Goal: Task Accomplishment & Management: Manage account settings

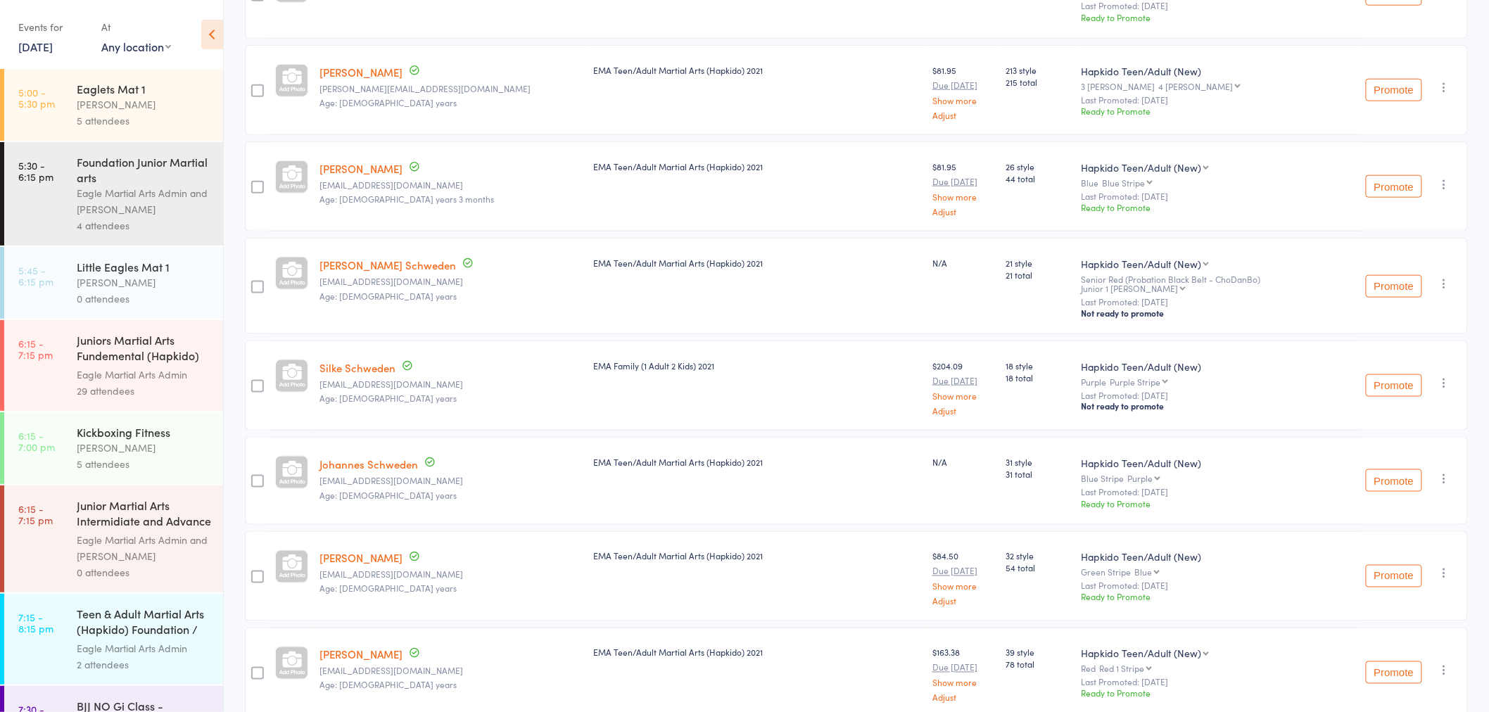
scroll to position [816, 0]
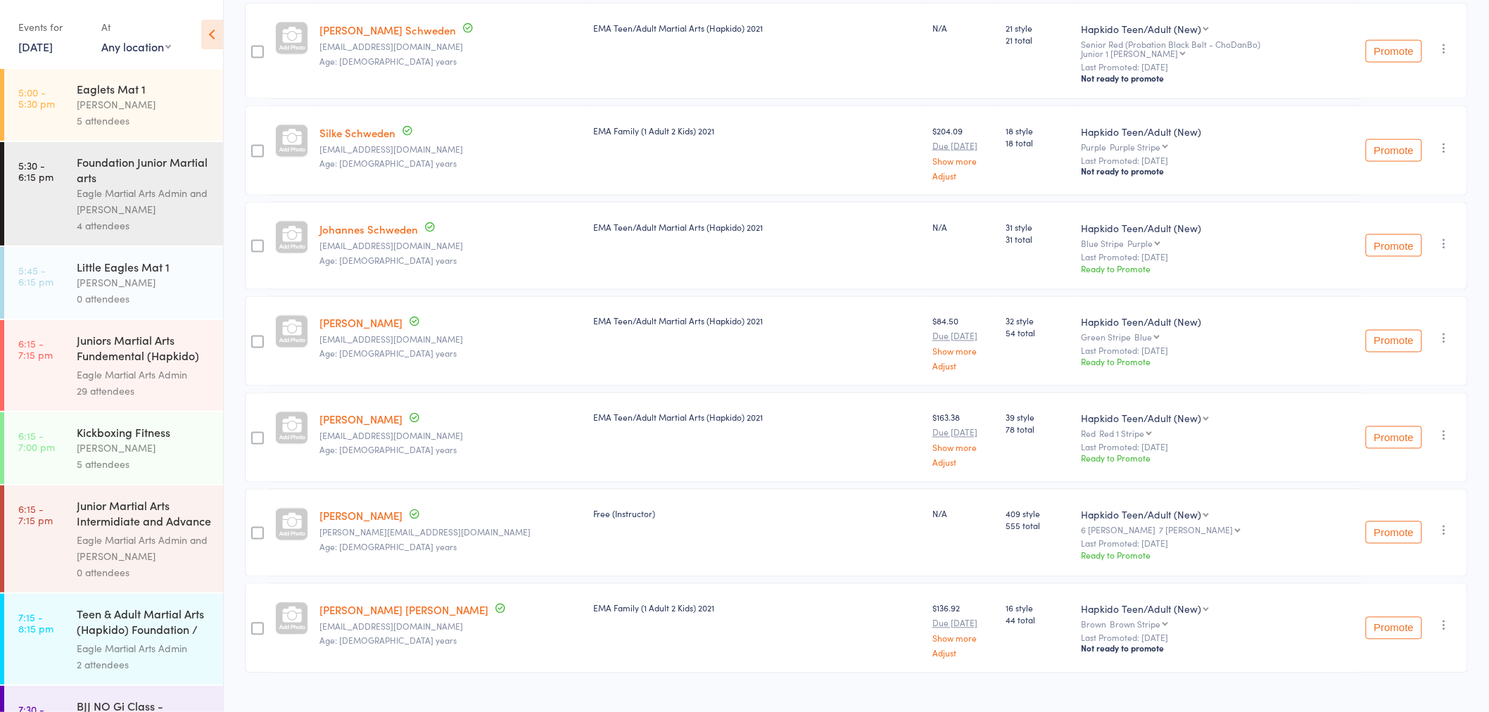
click at [129, 625] on div "Teen & Adult Martial Arts (Hapkido) Foundation / F..." at bounding box center [144, 623] width 134 height 34
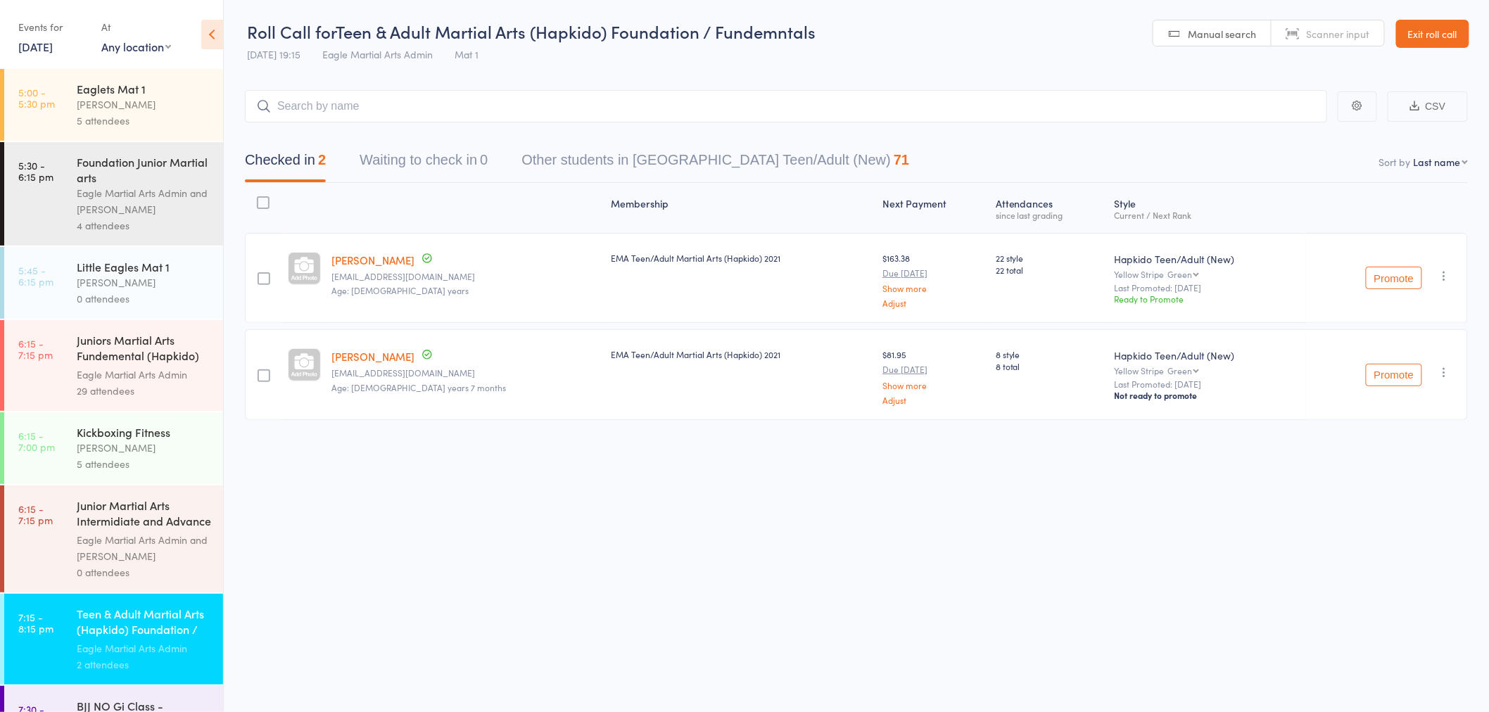
click at [148, 273] on div "Little Eagles Mat 1" at bounding box center [144, 266] width 134 height 15
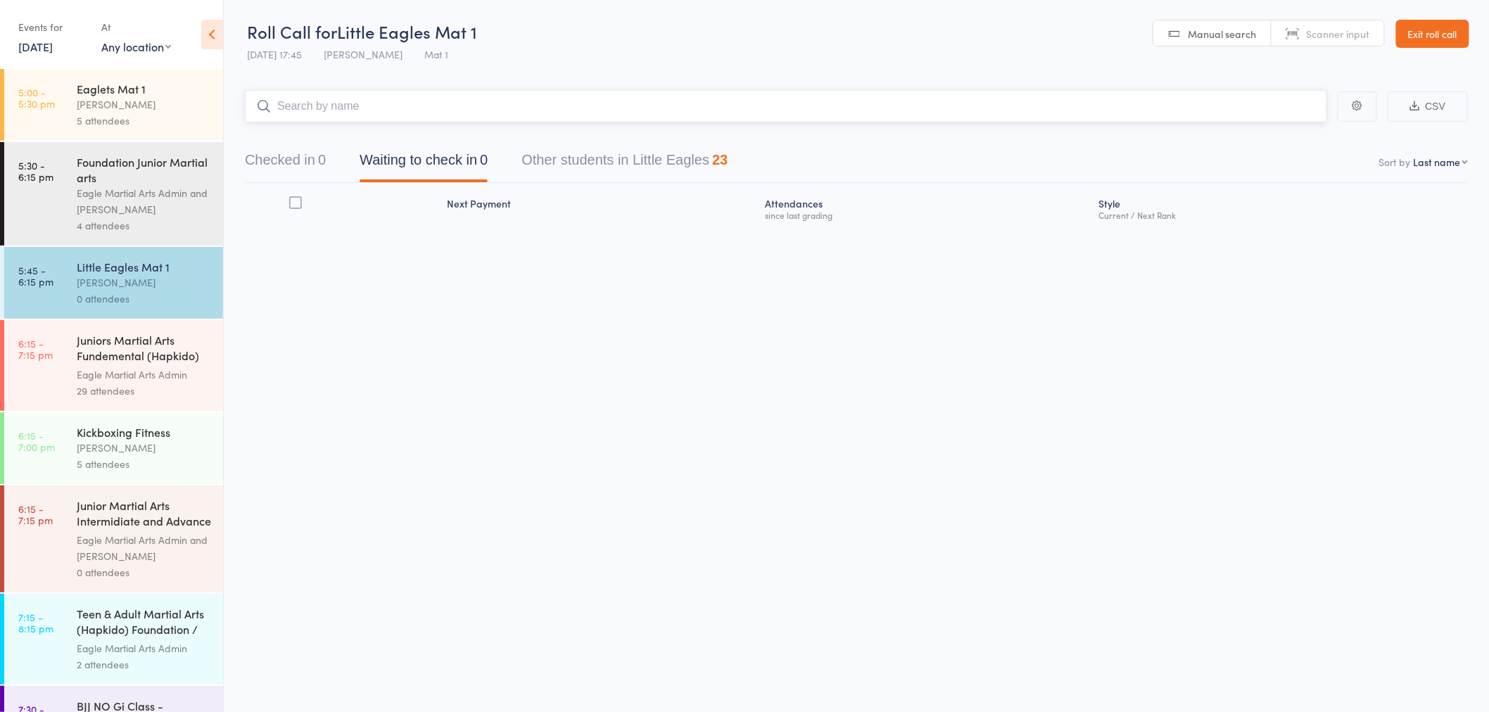
click at [376, 101] on input "search" at bounding box center [786, 106] width 1082 height 32
click at [613, 96] on input "search" at bounding box center [786, 106] width 1082 height 32
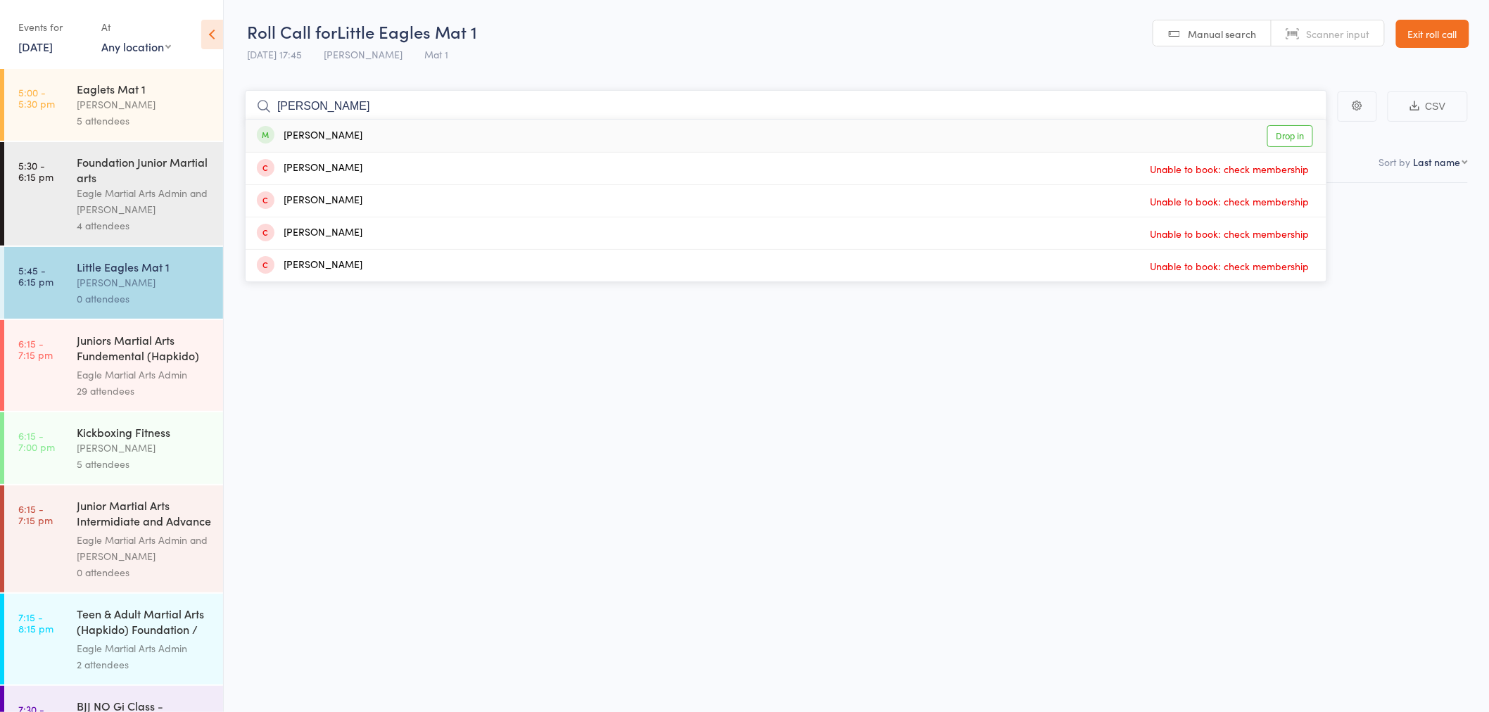
type input "selena"
click at [345, 134] on div "Selena Walters" at bounding box center [310, 136] width 106 height 16
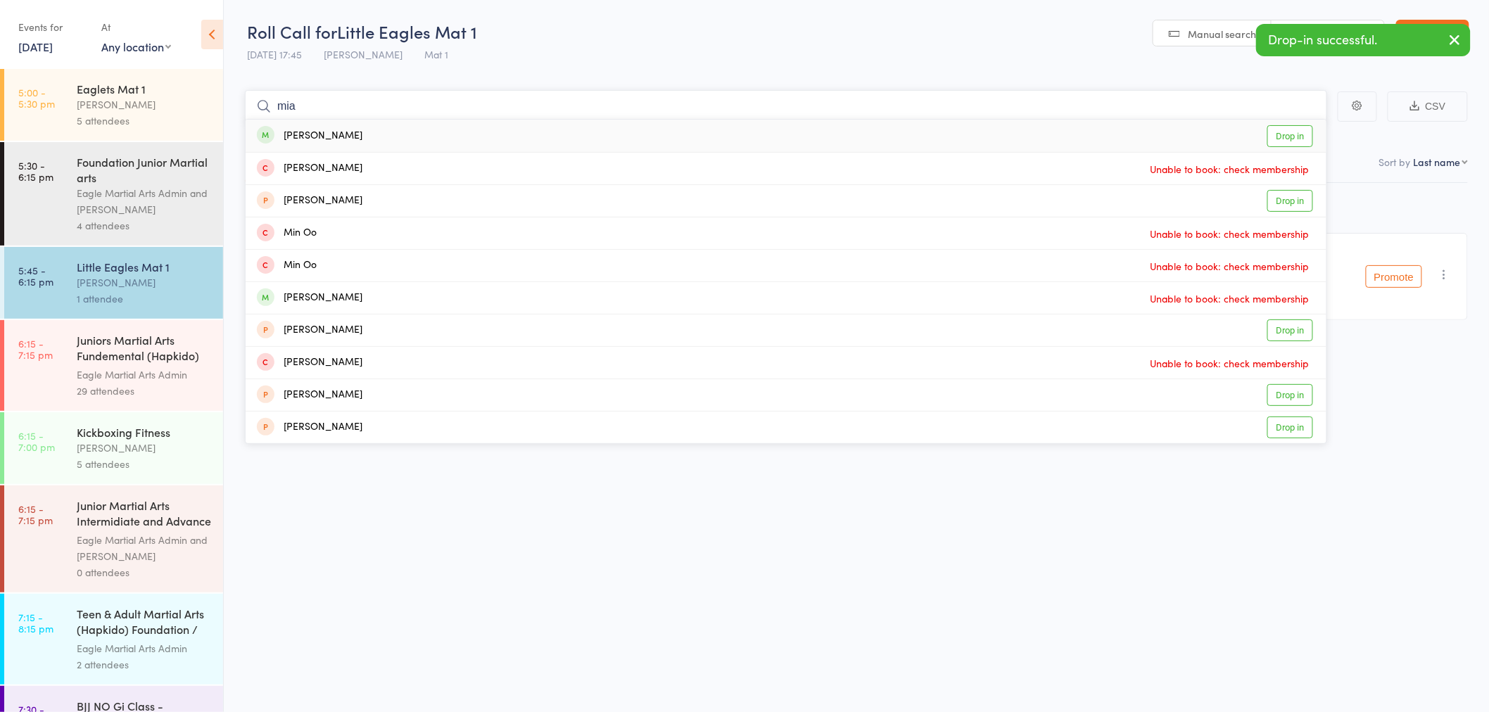
type input "mia"
click at [324, 130] on div "Mia Choo" at bounding box center [310, 136] width 106 height 16
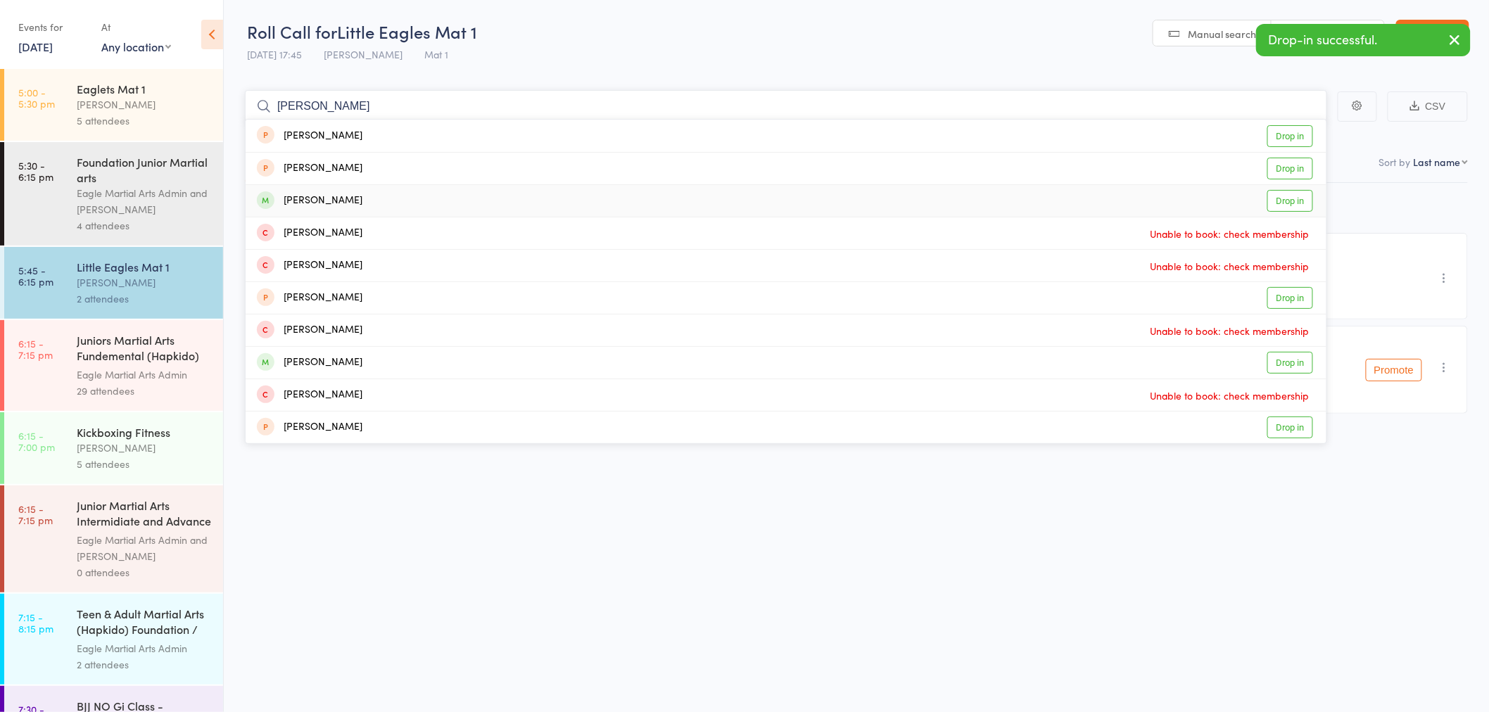
type input "simon"
click at [350, 194] on div "Simon Zhou Drop in" at bounding box center [786, 201] width 1081 height 32
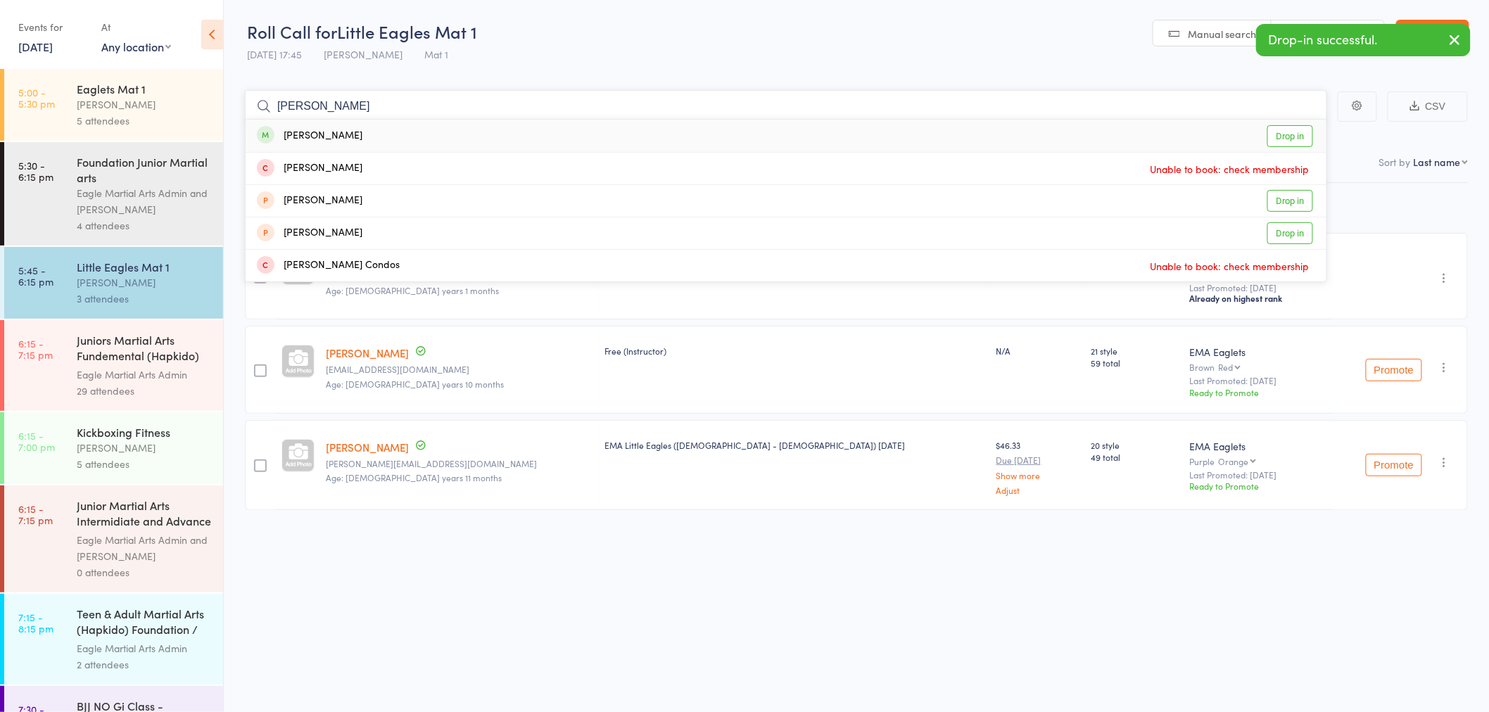
type input "connor"
click at [343, 138] on div "Connor Tran Drop in" at bounding box center [786, 136] width 1081 height 32
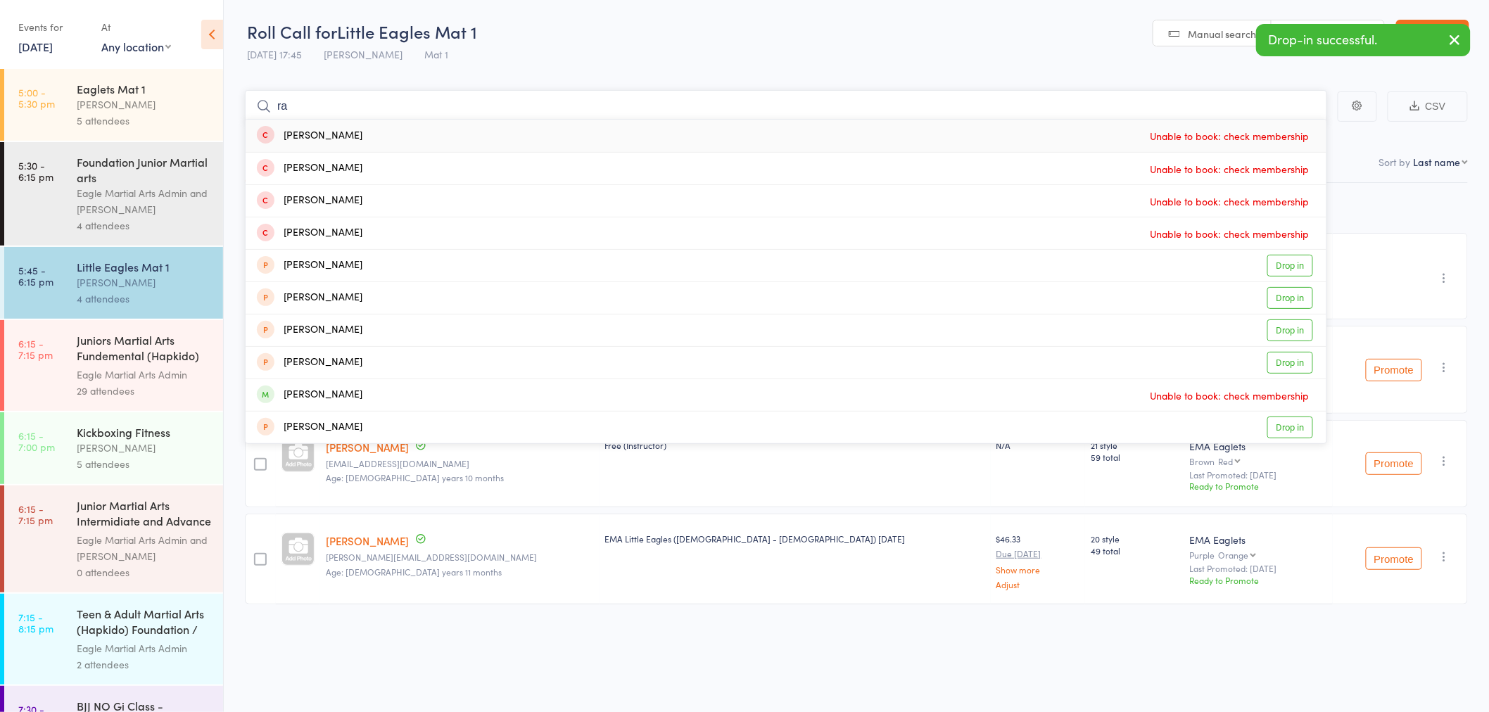
type input "r"
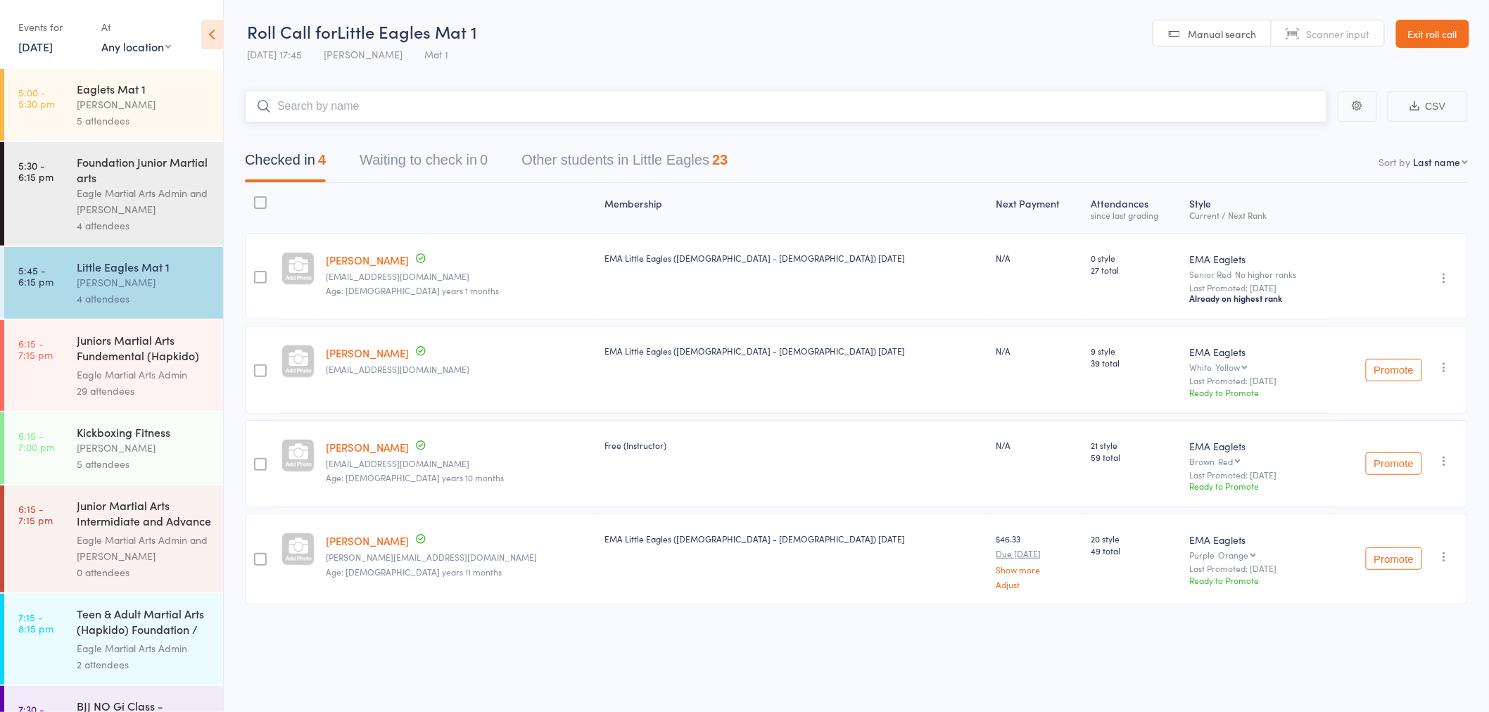
click at [369, 111] on input "search" at bounding box center [786, 106] width 1082 height 32
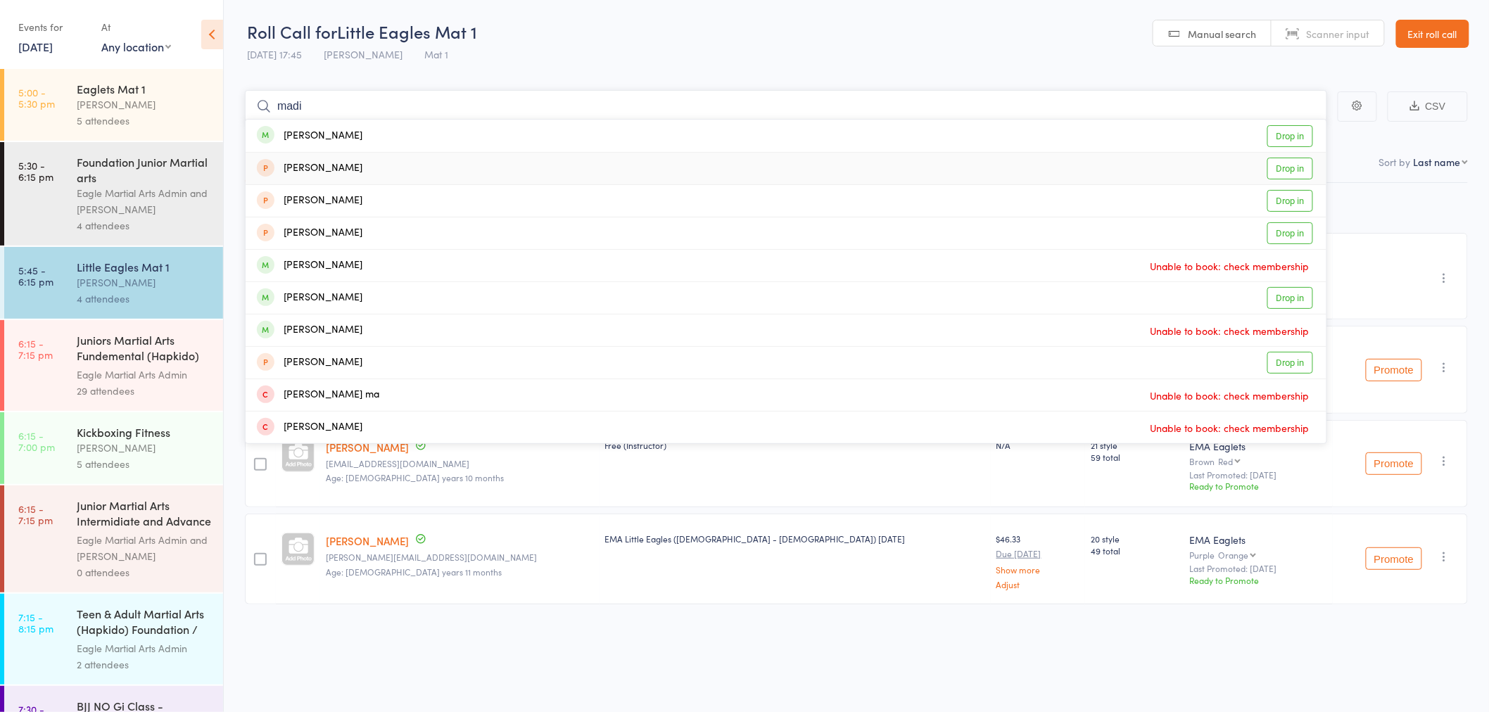
type input "madi"
click at [333, 134] on div "Madison Lee" at bounding box center [310, 136] width 106 height 16
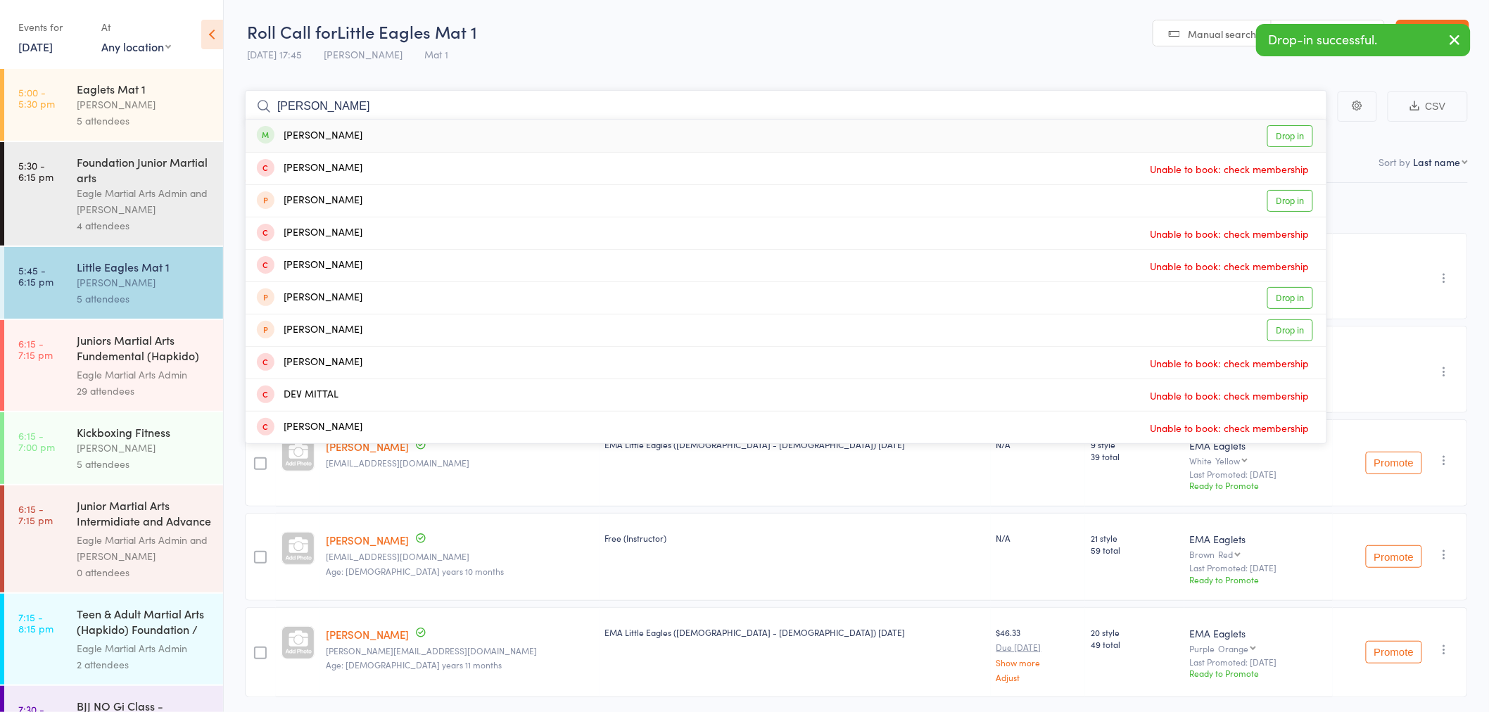
type input "mitchell"
click at [359, 134] on div "Mitchell Vuong Drop in" at bounding box center [786, 136] width 1081 height 32
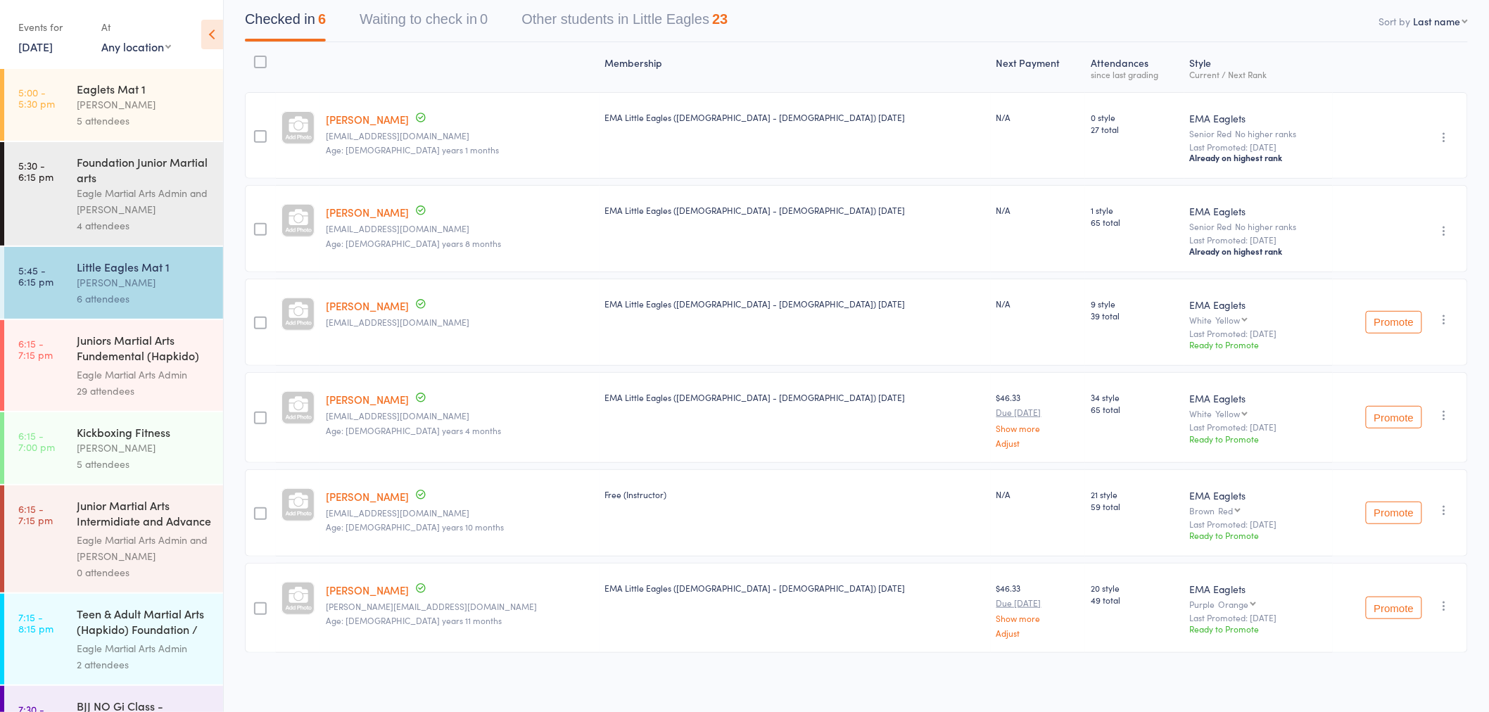
scroll to position [141, 0]
click at [53, 46] on link "11 Aug, 2025" at bounding box center [35, 46] width 34 height 15
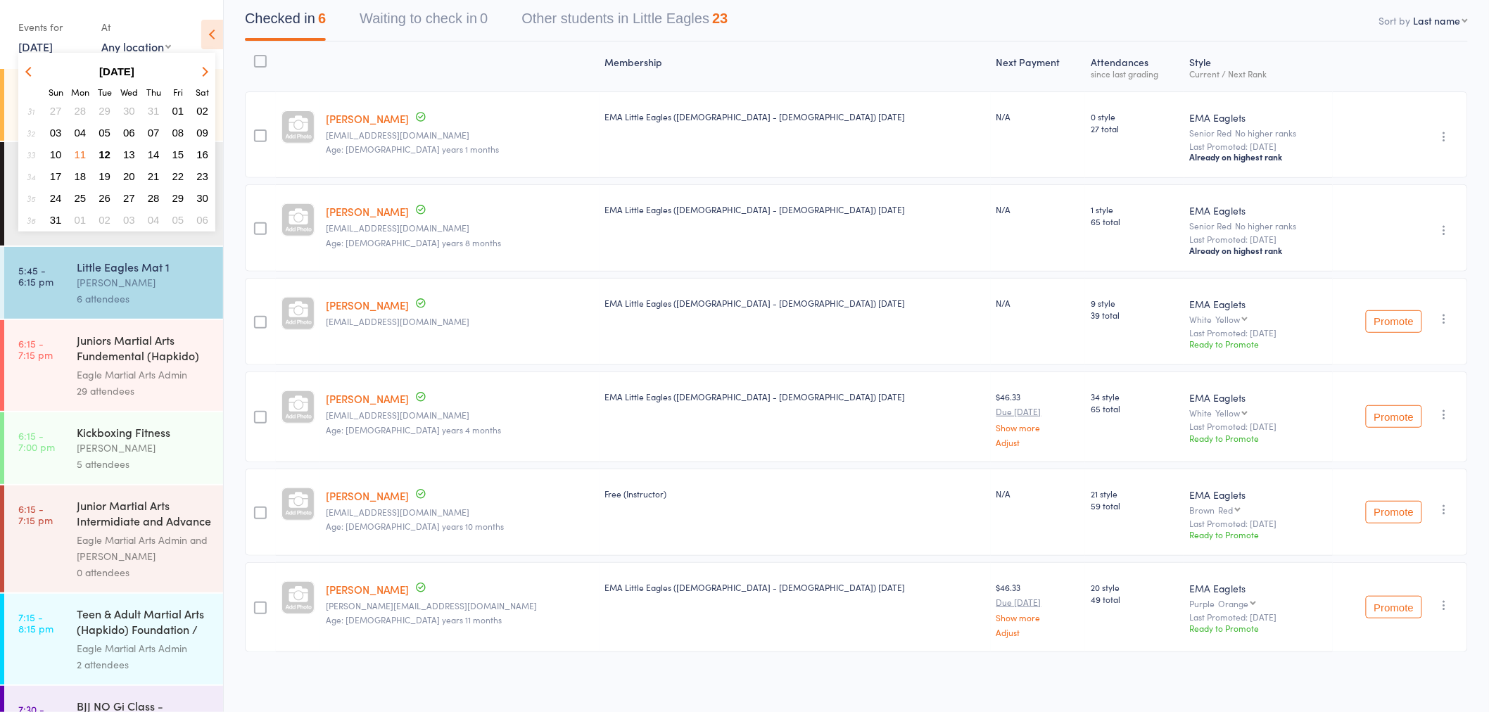
click at [199, 127] on span "09" at bounding box center [202, 133] width 12 height 12
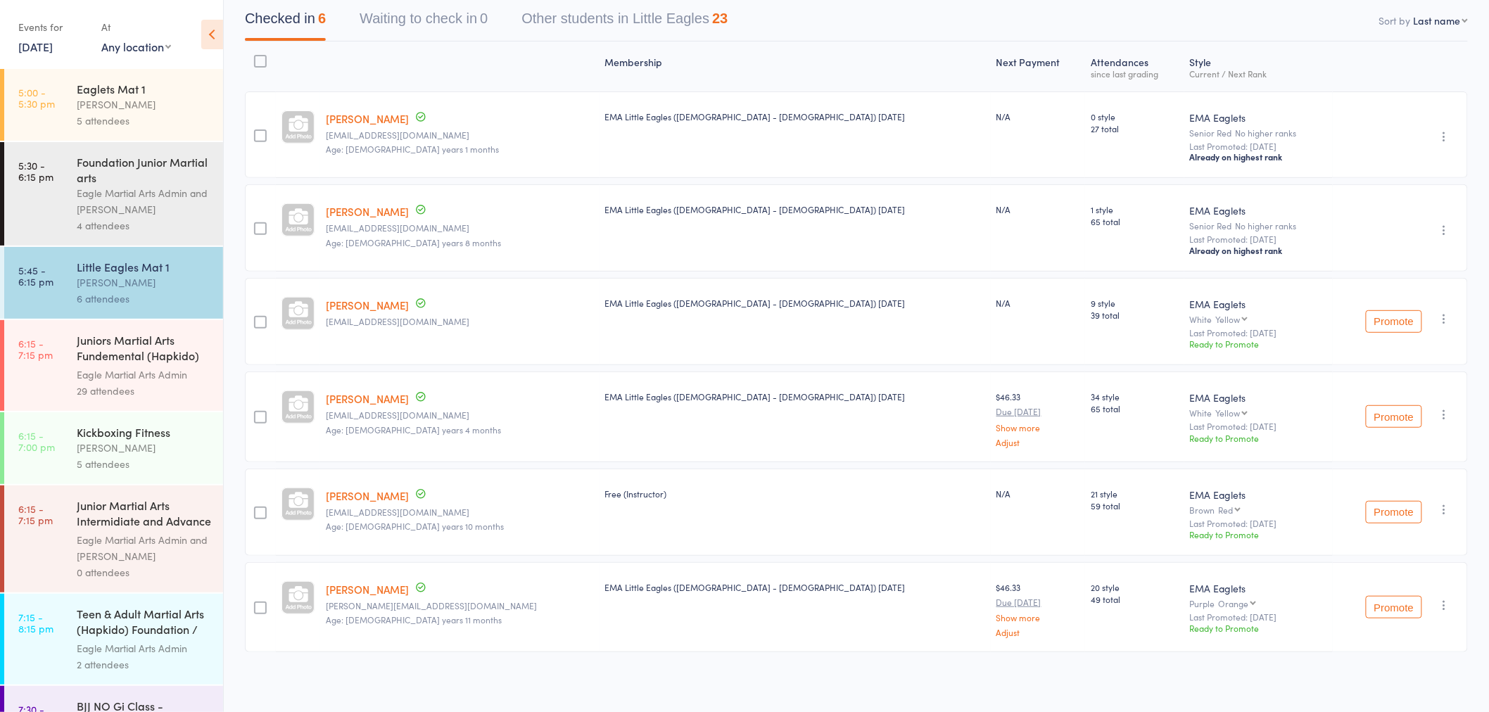
click at [96, 85] on div "Eaglets Mat 1" at bounding box center [144, 88] width 134 height 15
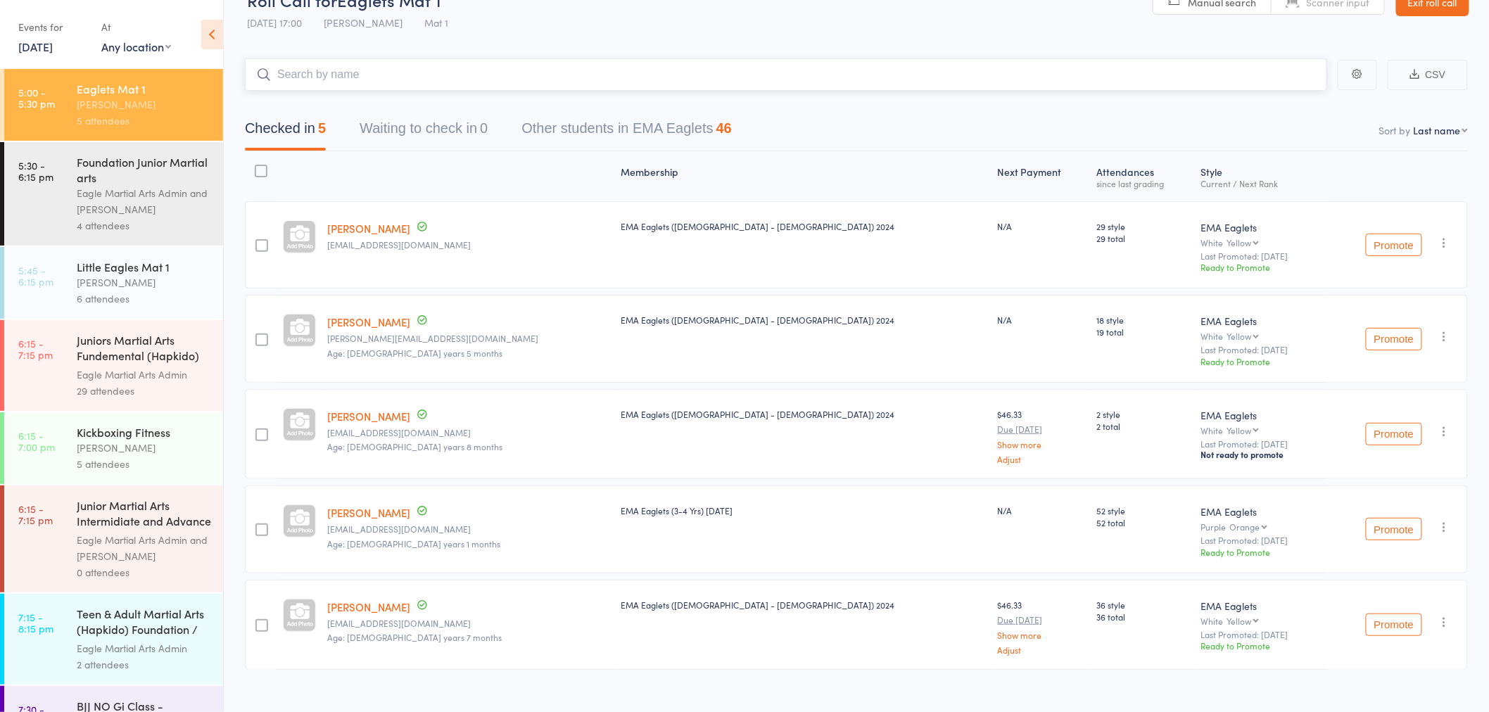
scroll to position [48, 0]
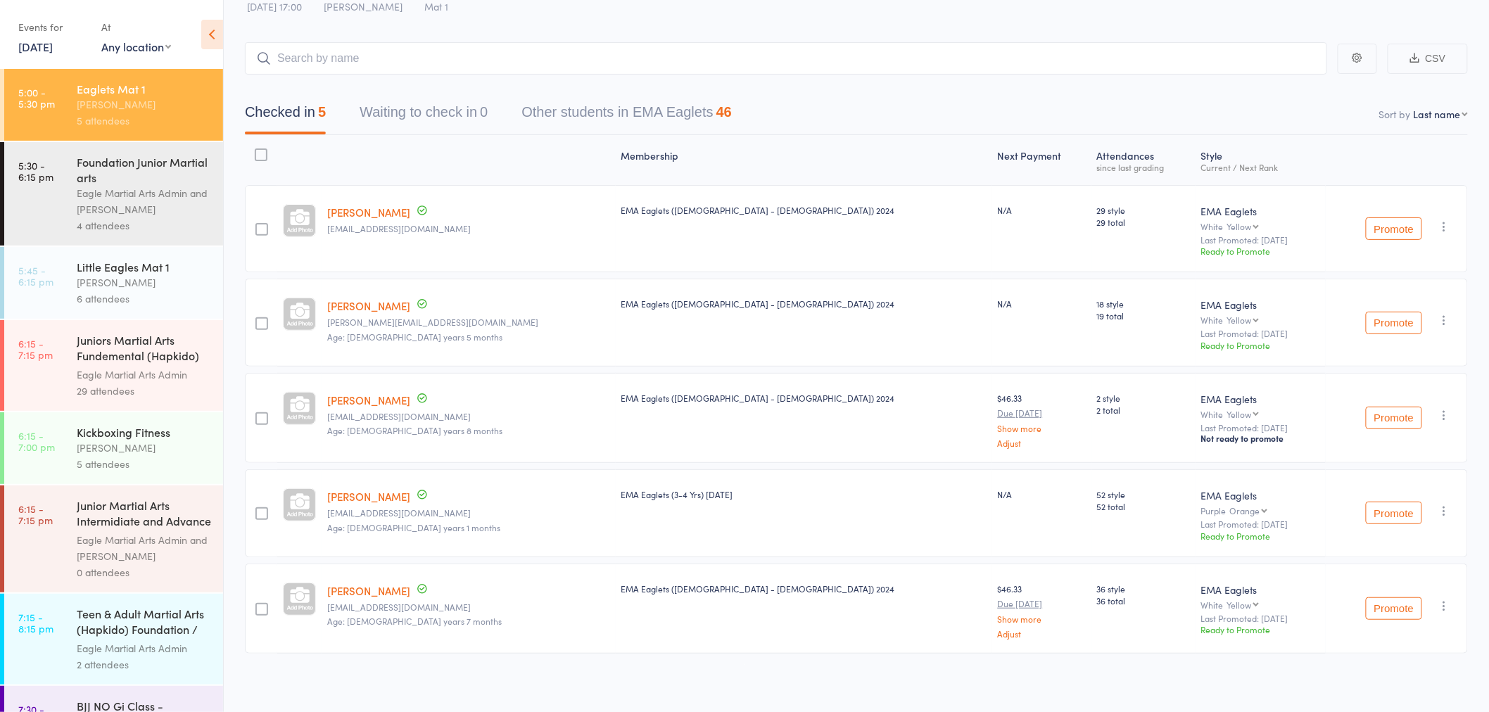
click at [53, 44] on link "11 Aug, 2025" at bounding box center [35, 46] width 34 height 15
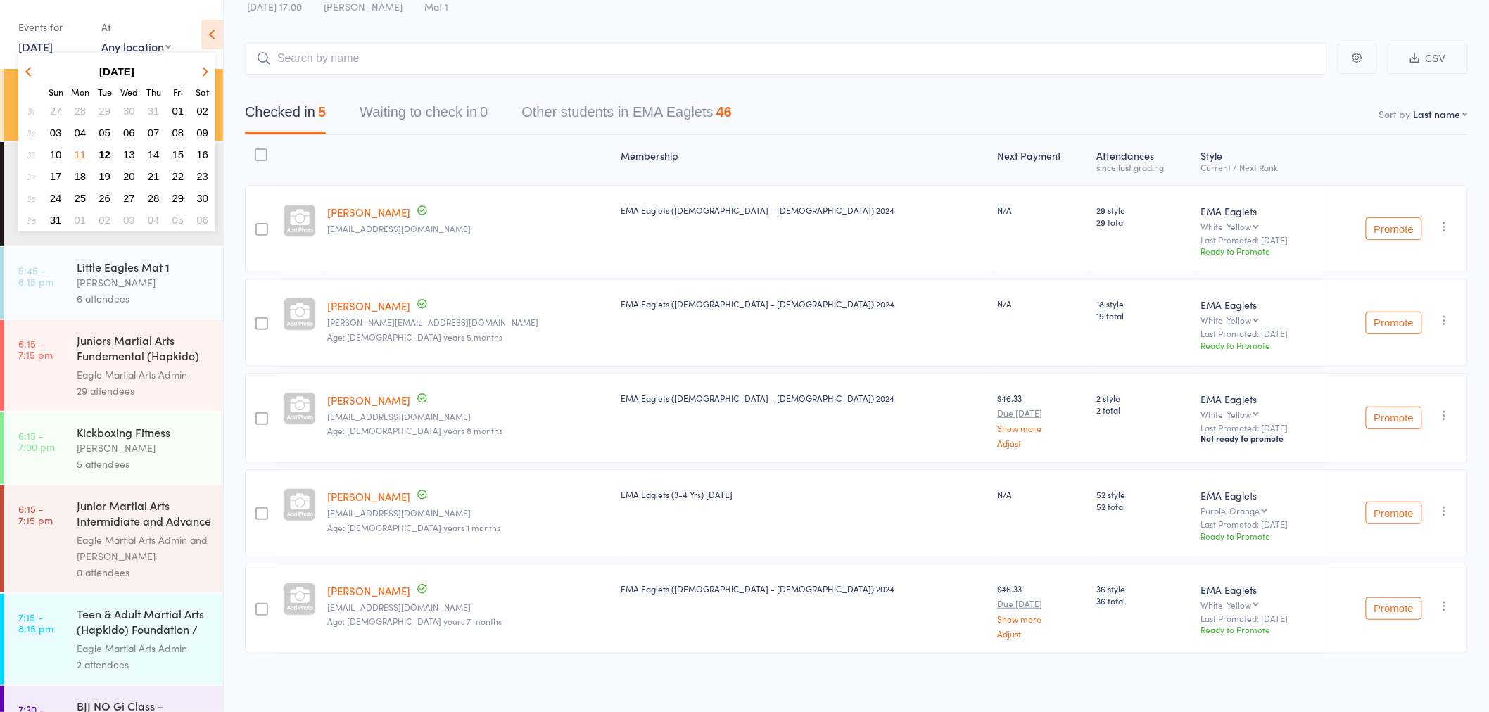
click at [204, 127] on span "09" at bounding box center [202, 133] width 12 height 12
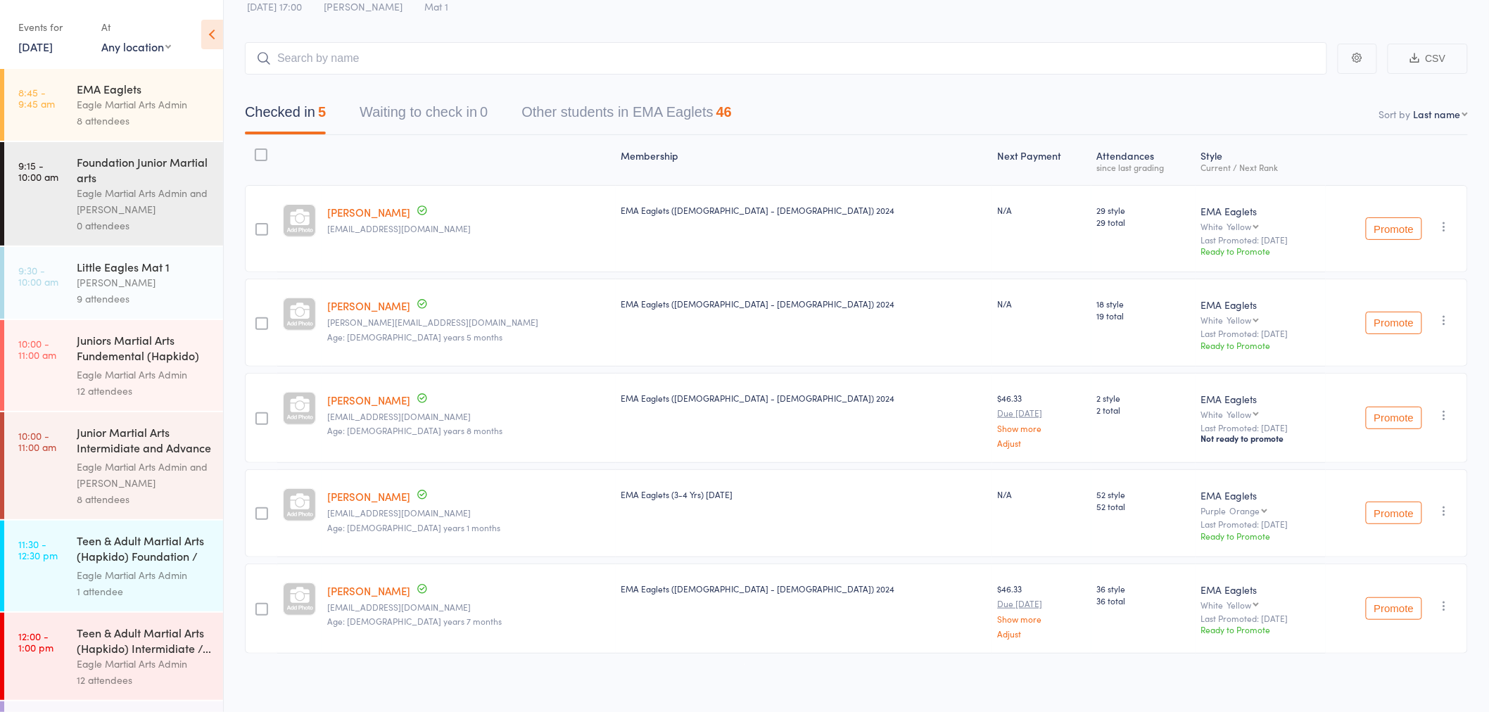
click at [96, 109] on div "Eagle Martial Arts Admin" at bounding box center [144, 104] width 134 height 16
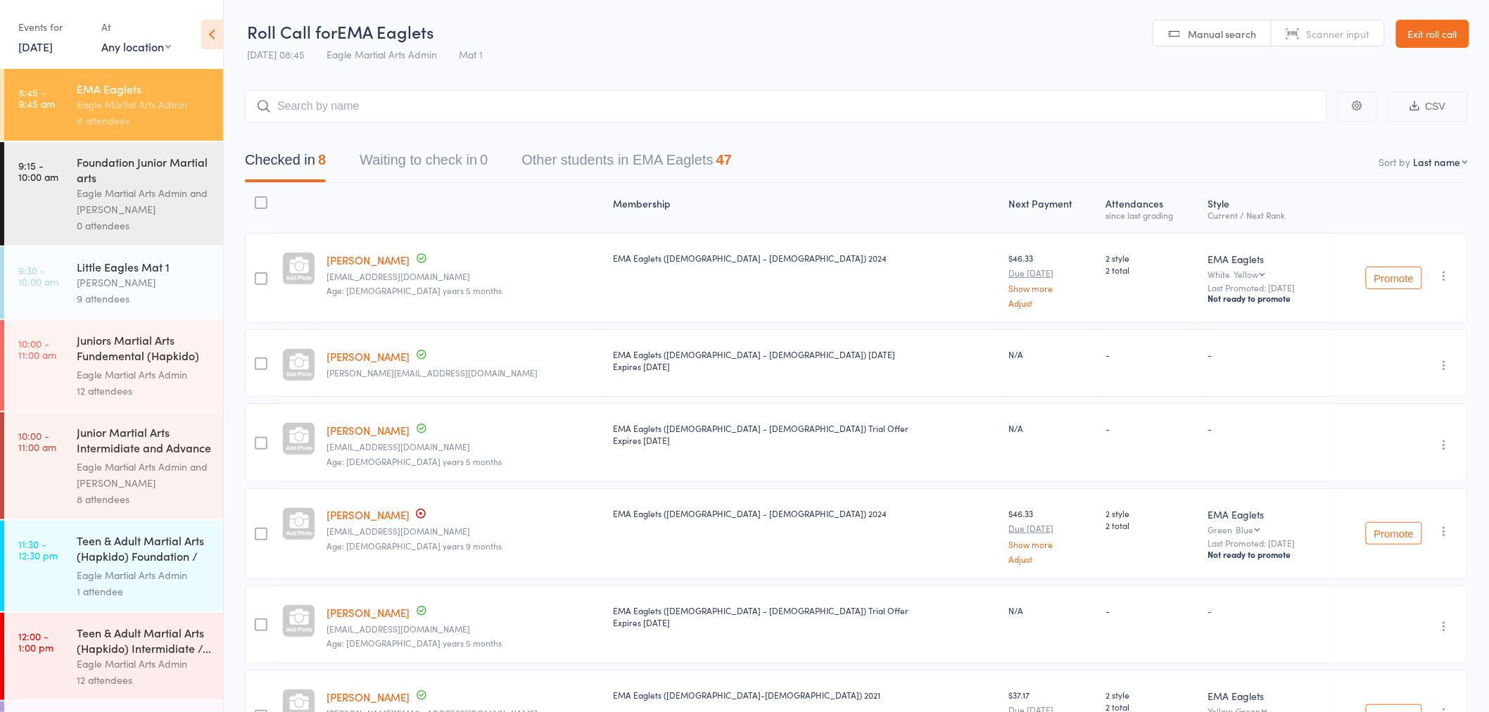
click at [1446, 32] on link "Exit roll call" at bounding box center [1432, 34] width 73 height 28
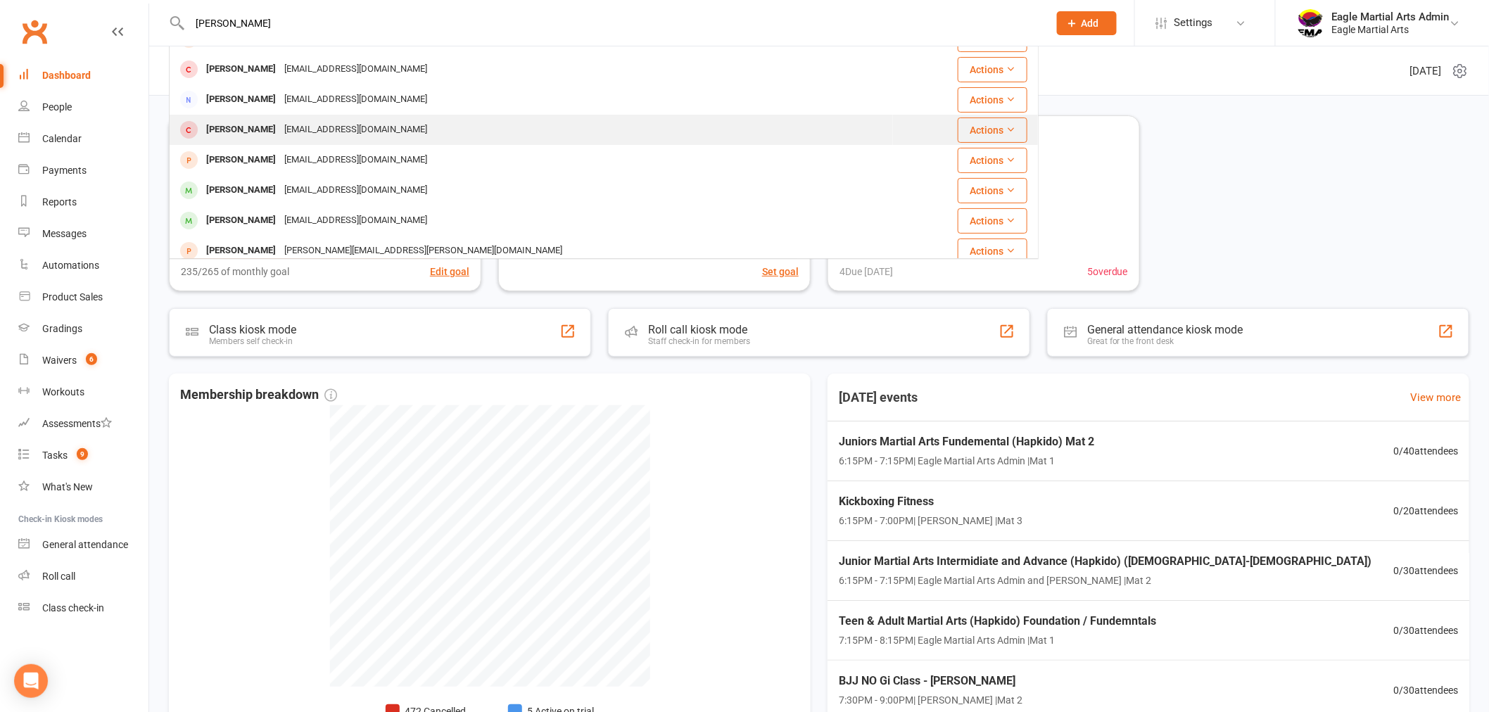
scroll to position [78, 0]
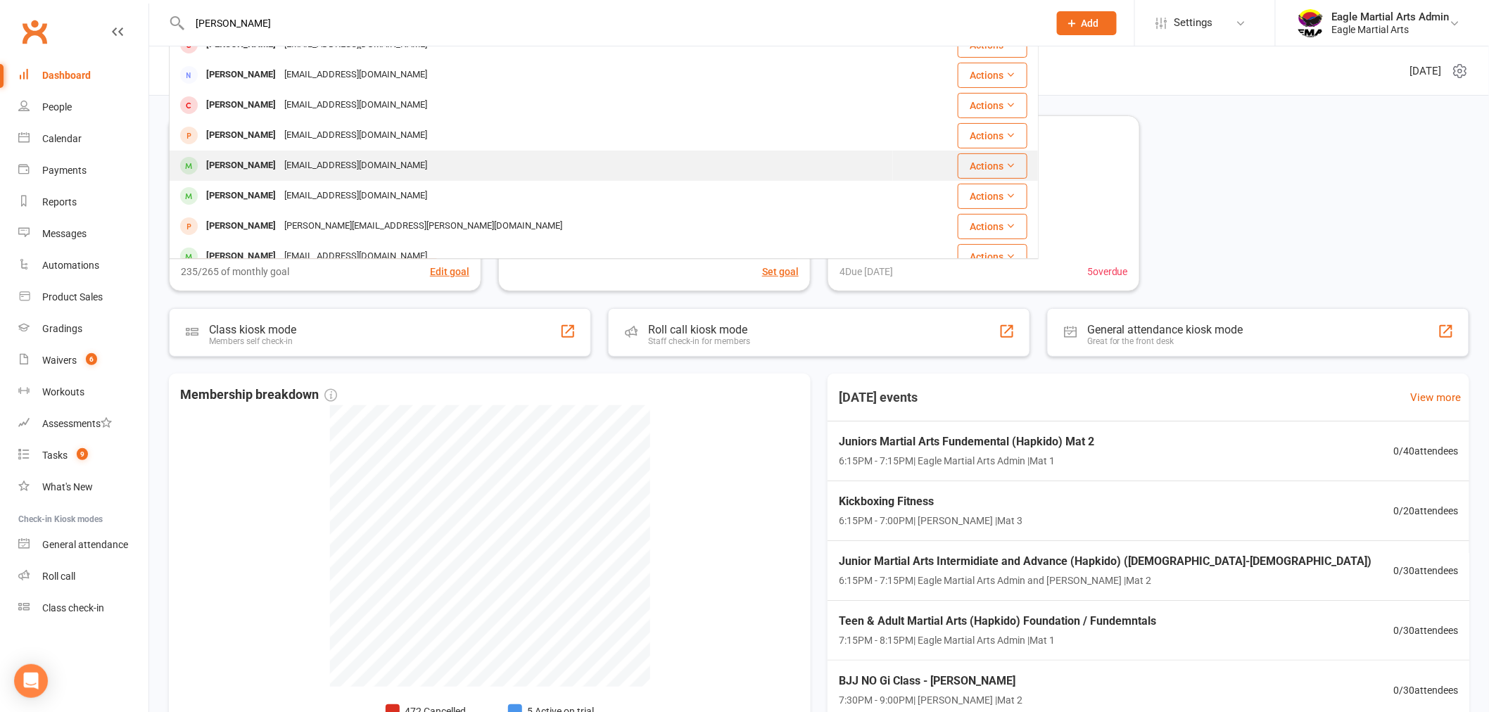
type input "[PERSON_NAME]"
click at [308, 160] on div "ruthdissa@gmail.com" at bounding box center [355, 165] width 151 height 20
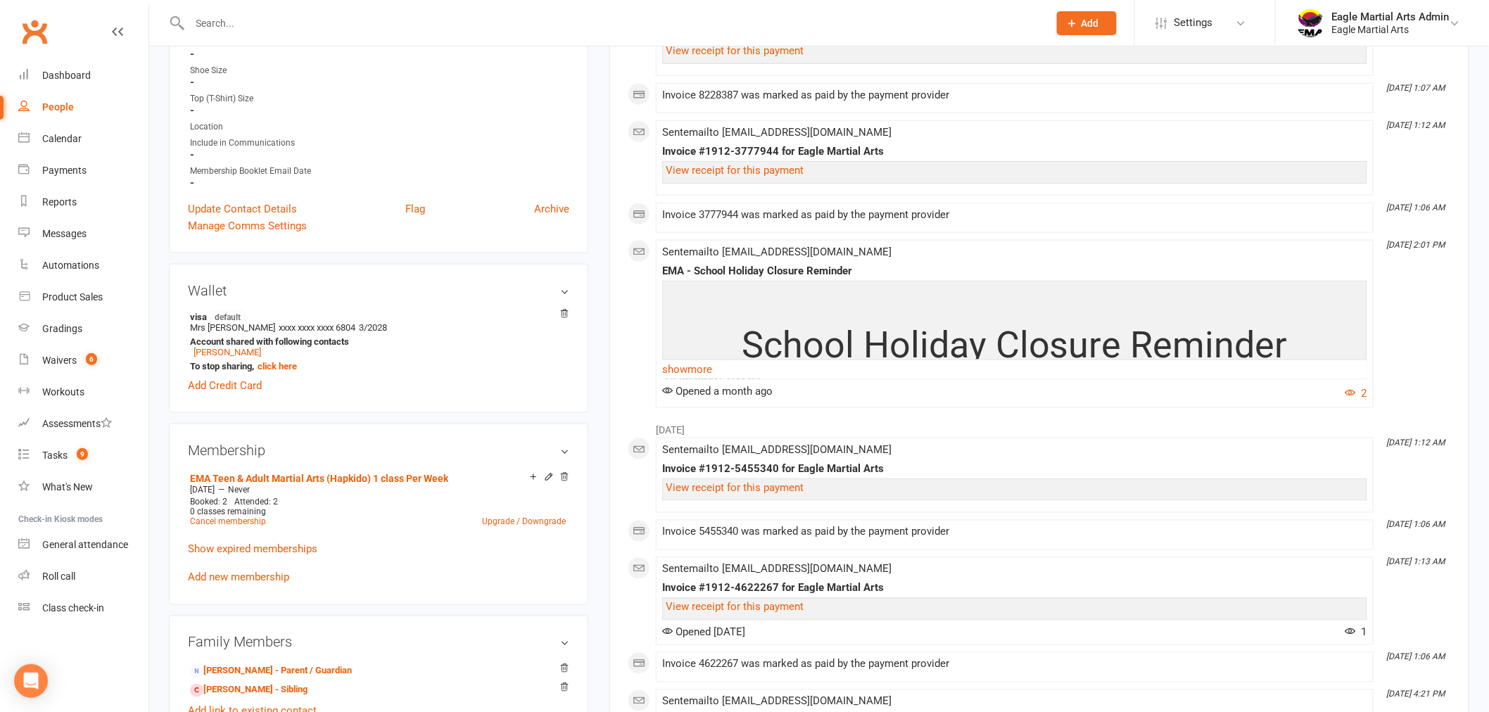
scroll to position [625, 0]
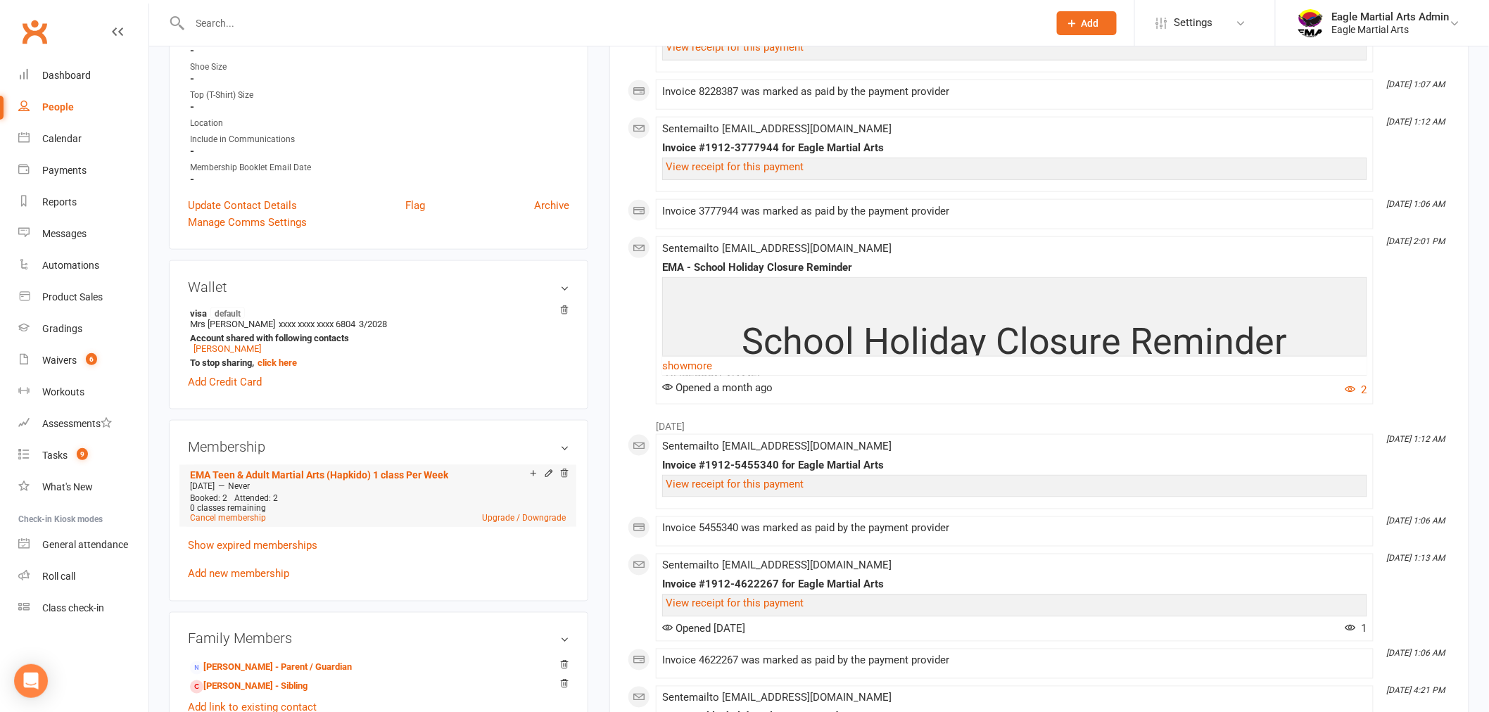
click at [546, 470] on div "Add make-up class" at bounding box center [582, 474] width 79 height 15
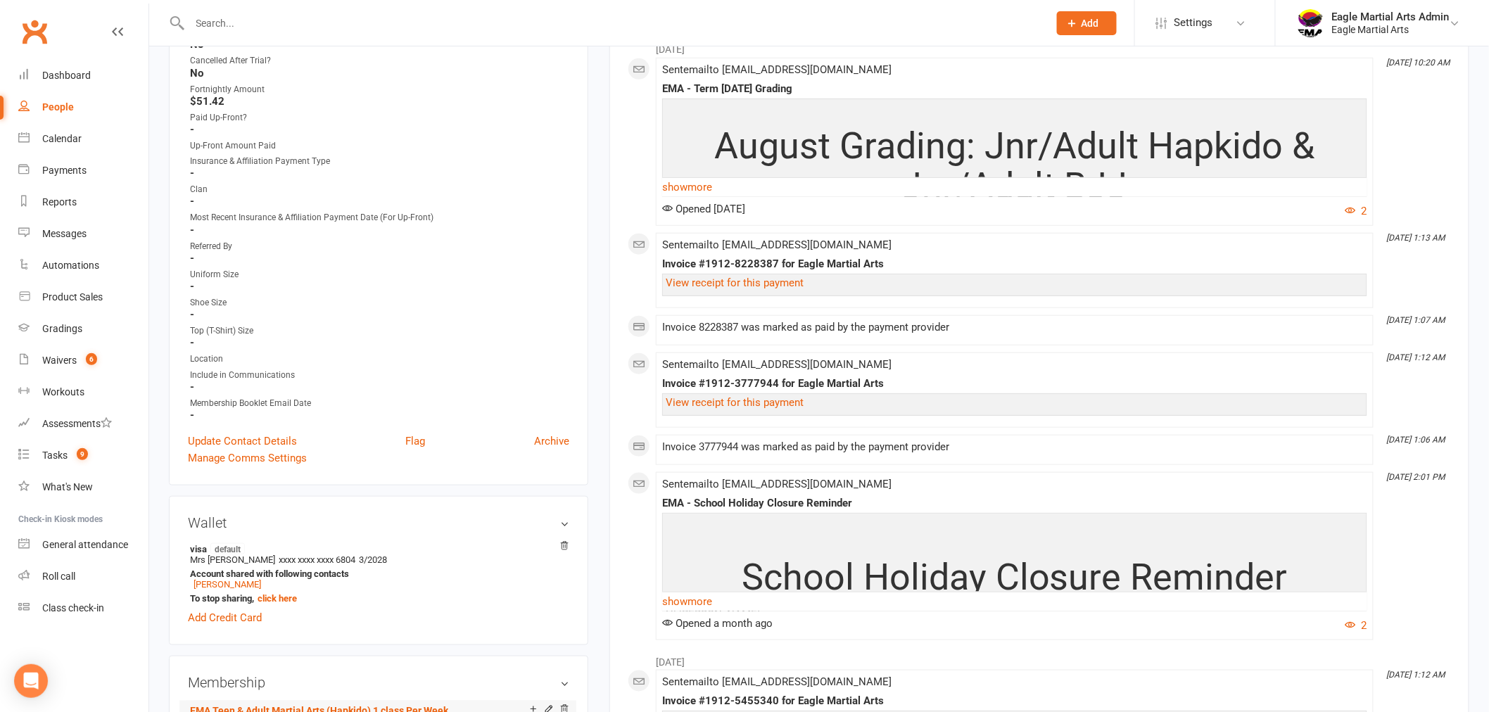
scroll to position [156, 0]
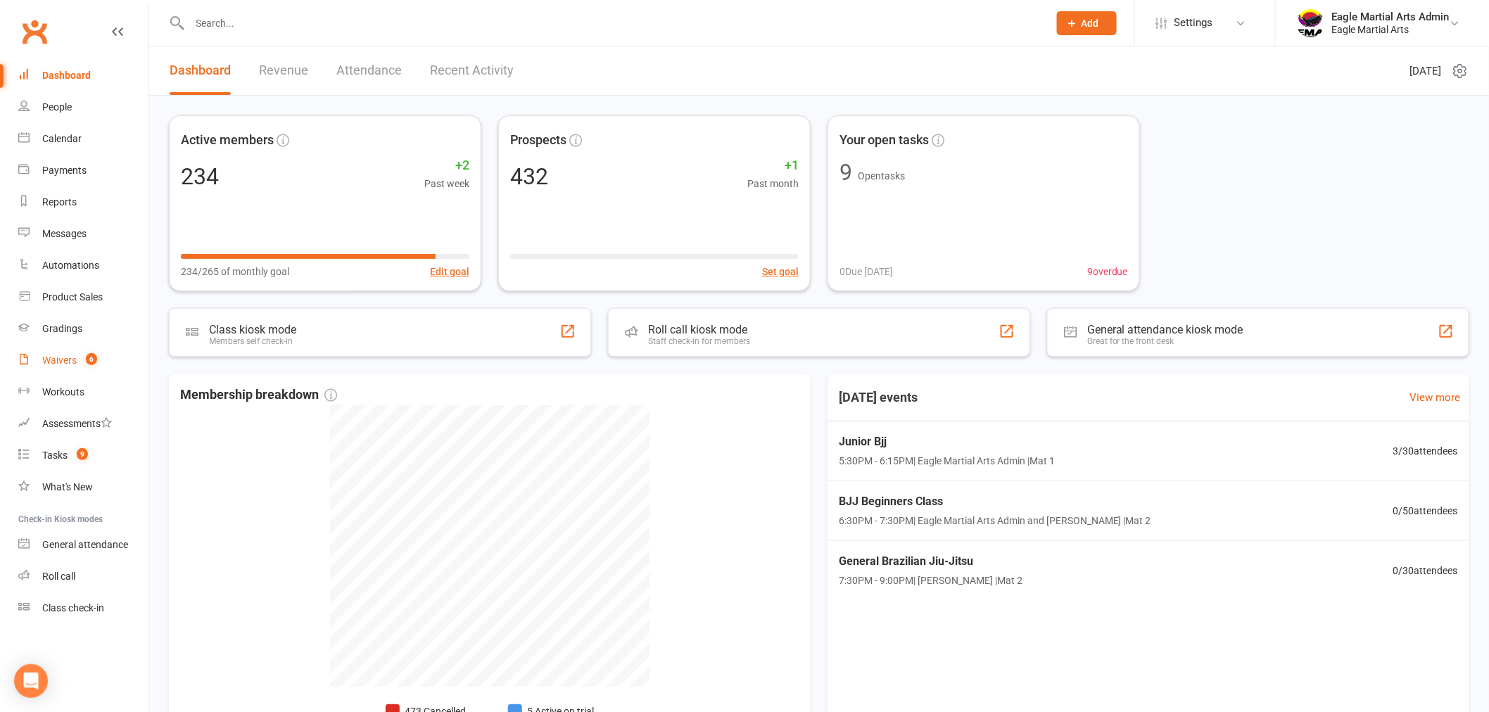
click at [110, 370] on link "Waivers 6" at bounding box center [83, 361] width 130 height 32
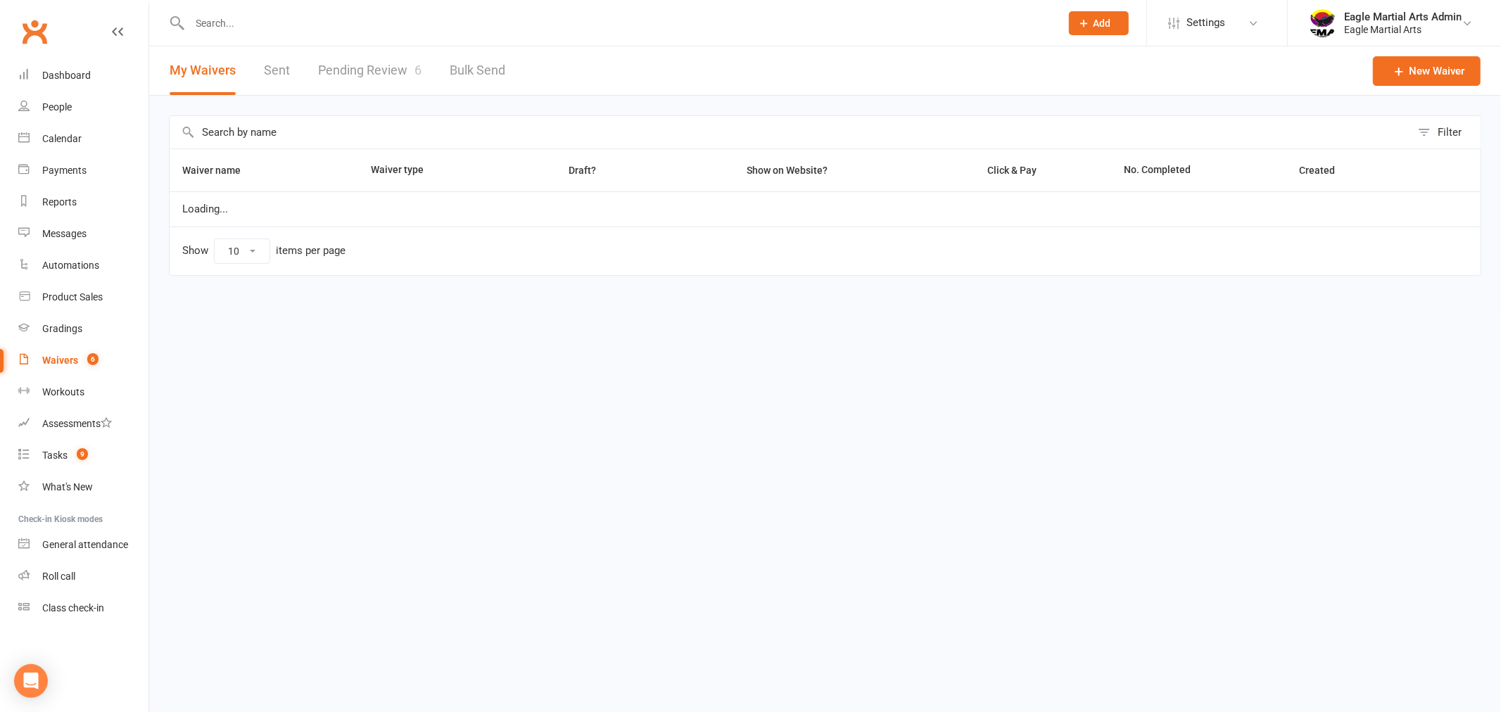
select select "100"
click at [399, 73] on link "Pending Review 6" at bounding box center [369, 70] width 103 height 49
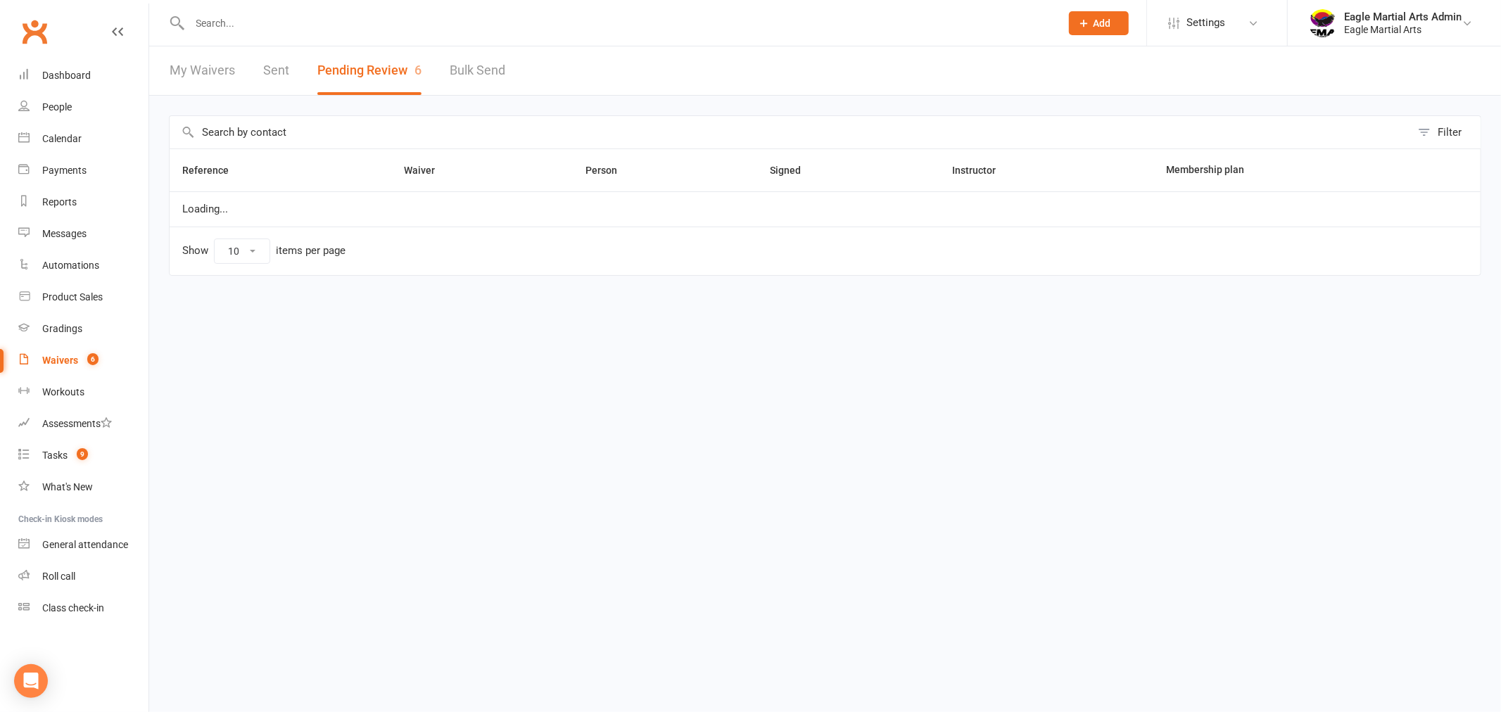
select select "25"
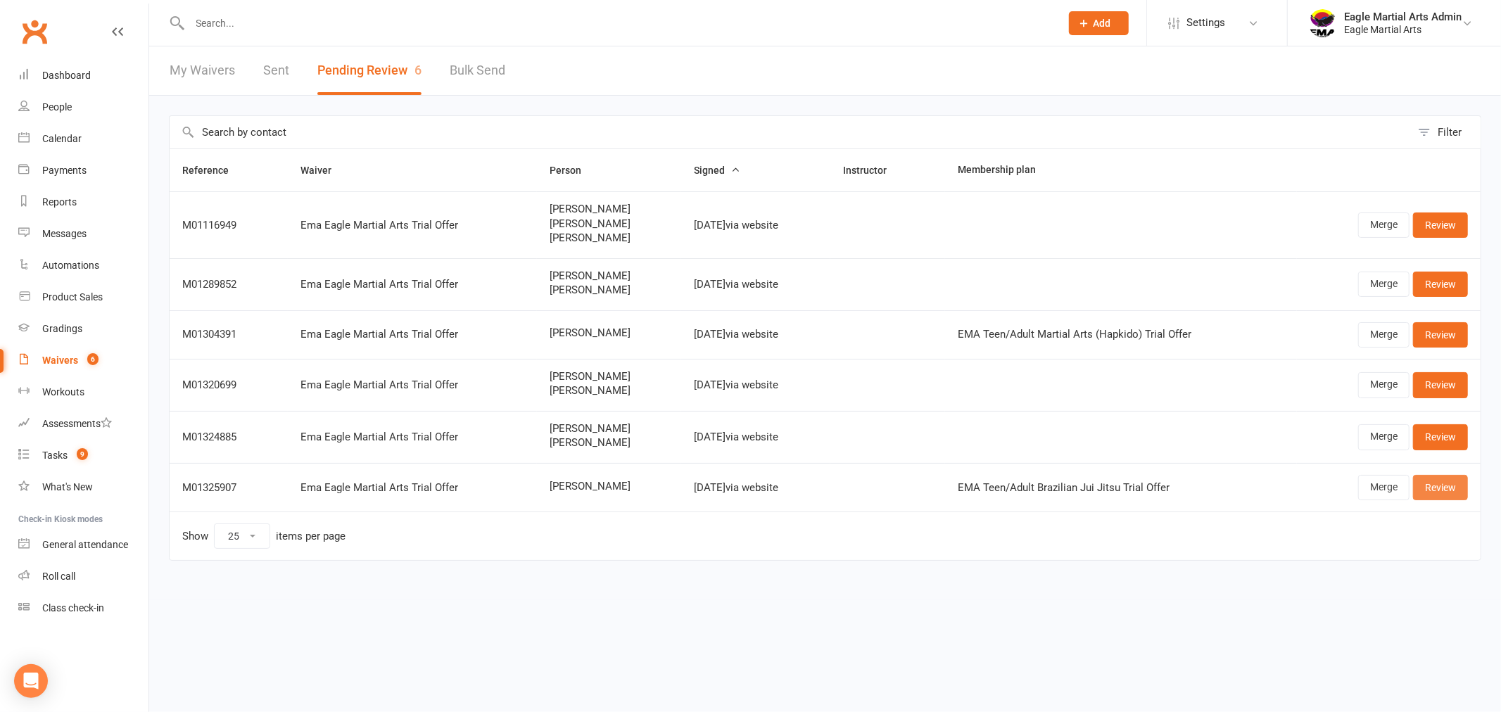
click at [1435, 481] on link "Review" at bounding box center [1440, 487] width 55 height 25
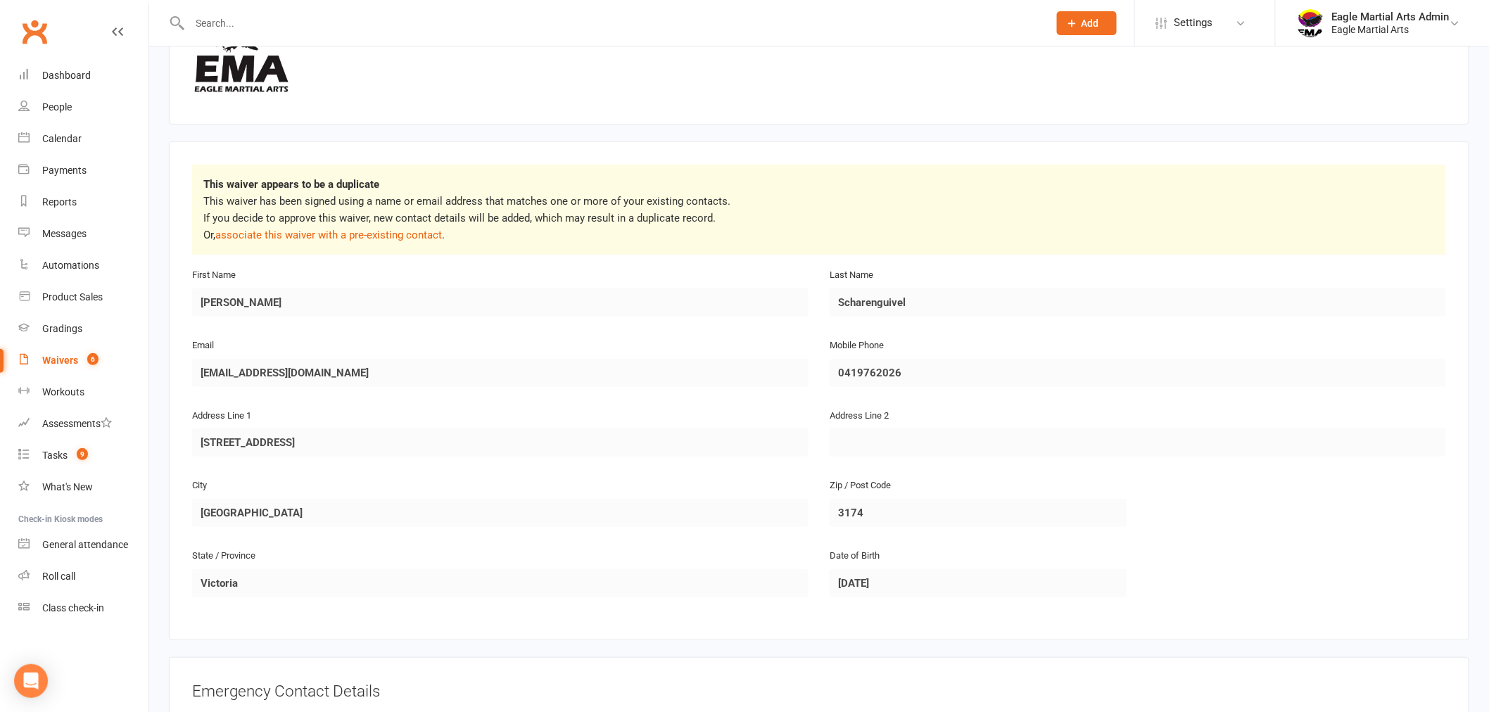
scroll to position [156, 0]
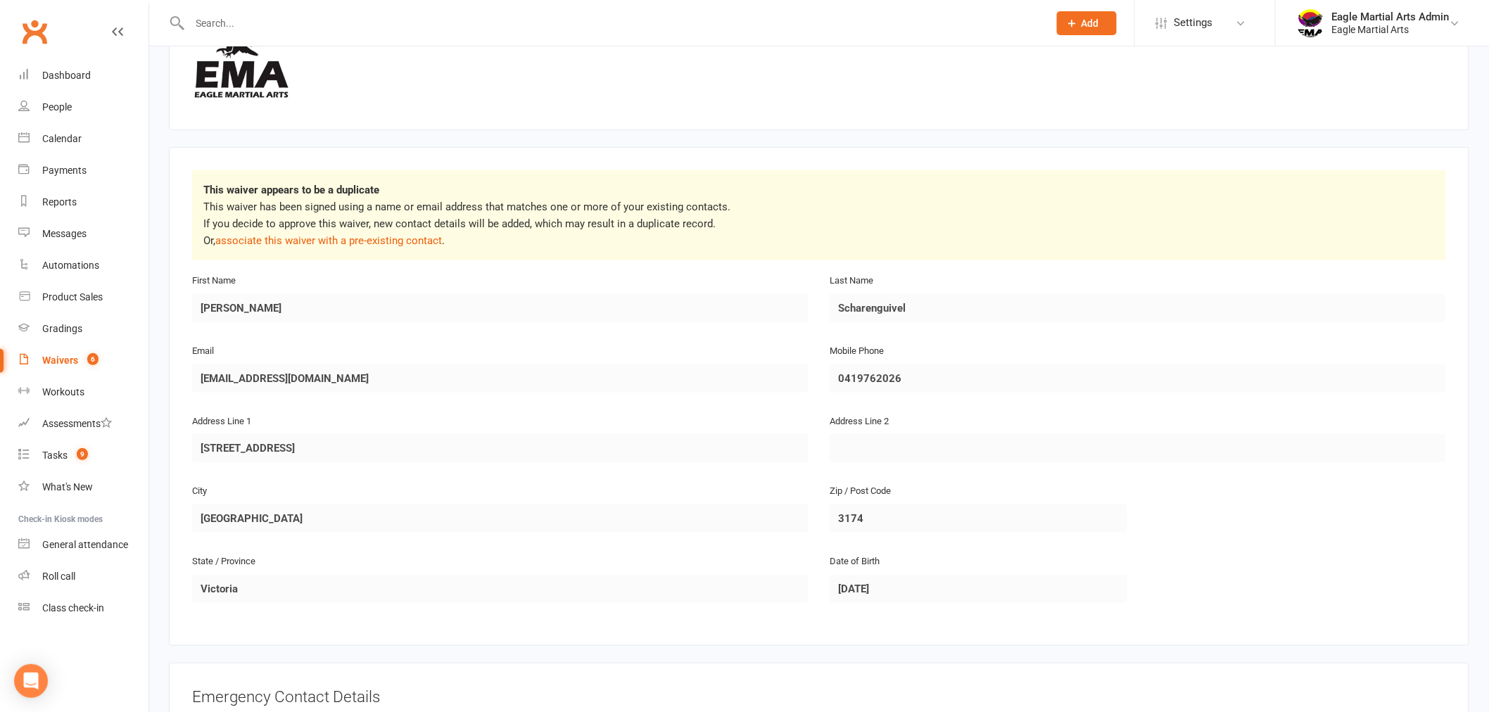
click at [44, 34] on link "Clubworx" at bounding box center [34, 31] width 35 height 35
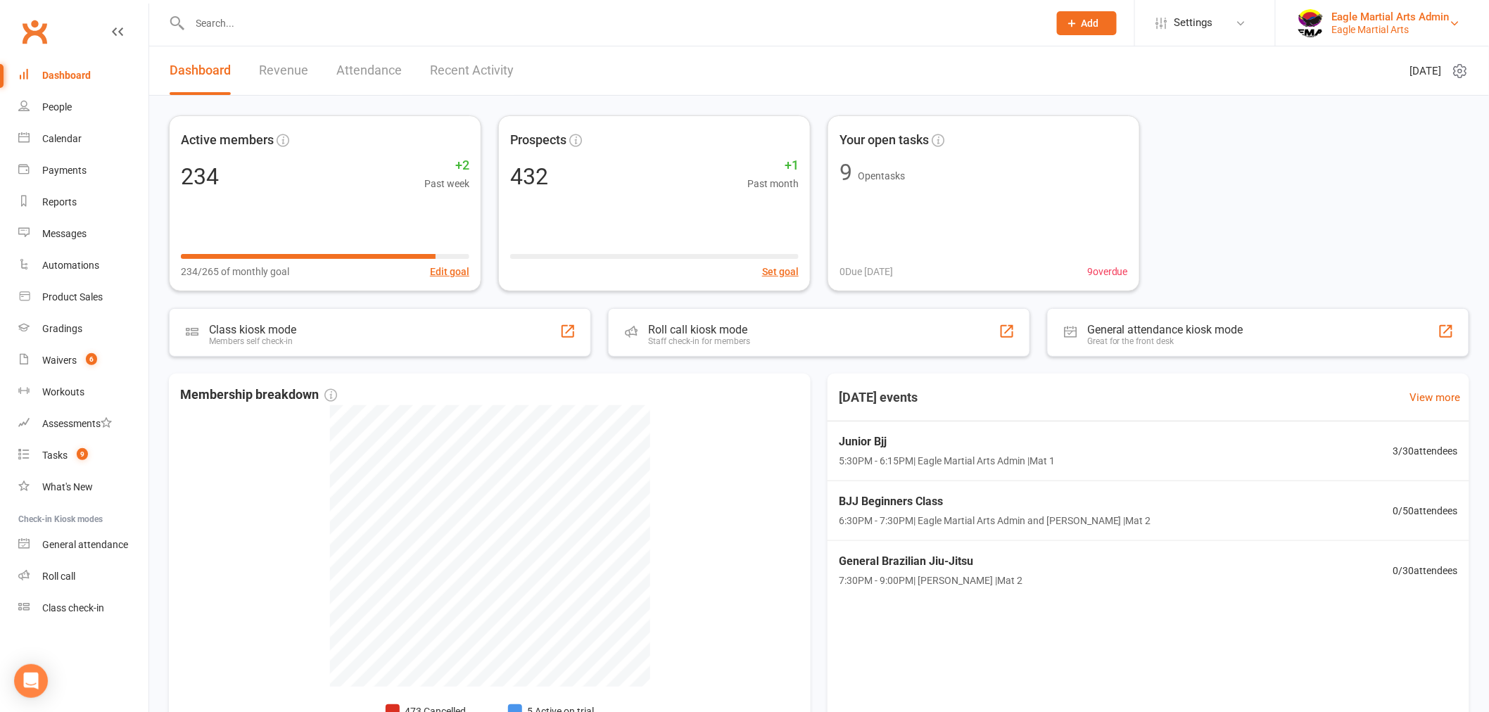
click at [1360, 22] on div "Eagle Martial Arts Admin" at bounding box center [1390, 17] width 117 height 13
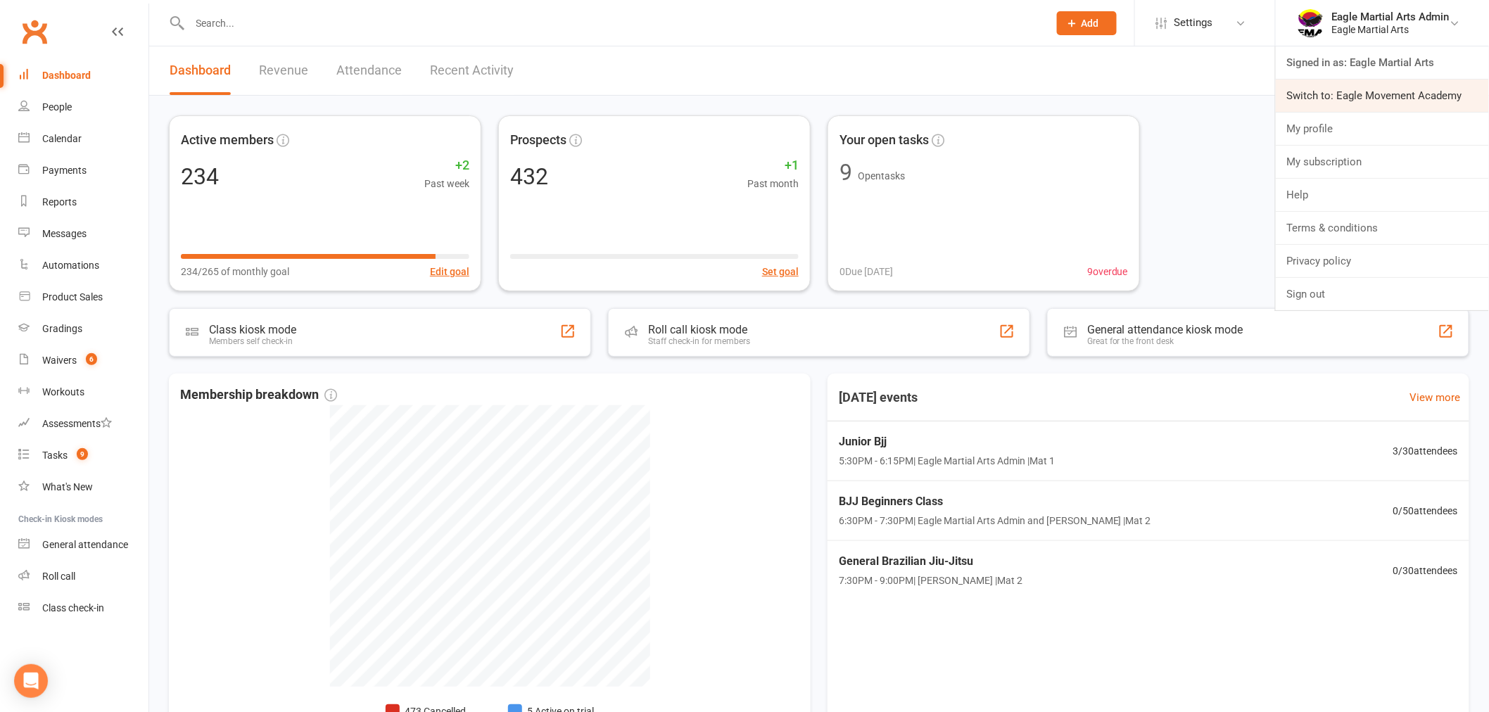
click at [1377, 101] on link "Switch to: Eagle Movement Academy" at bounding box center [1381, 95] width 213 height 32
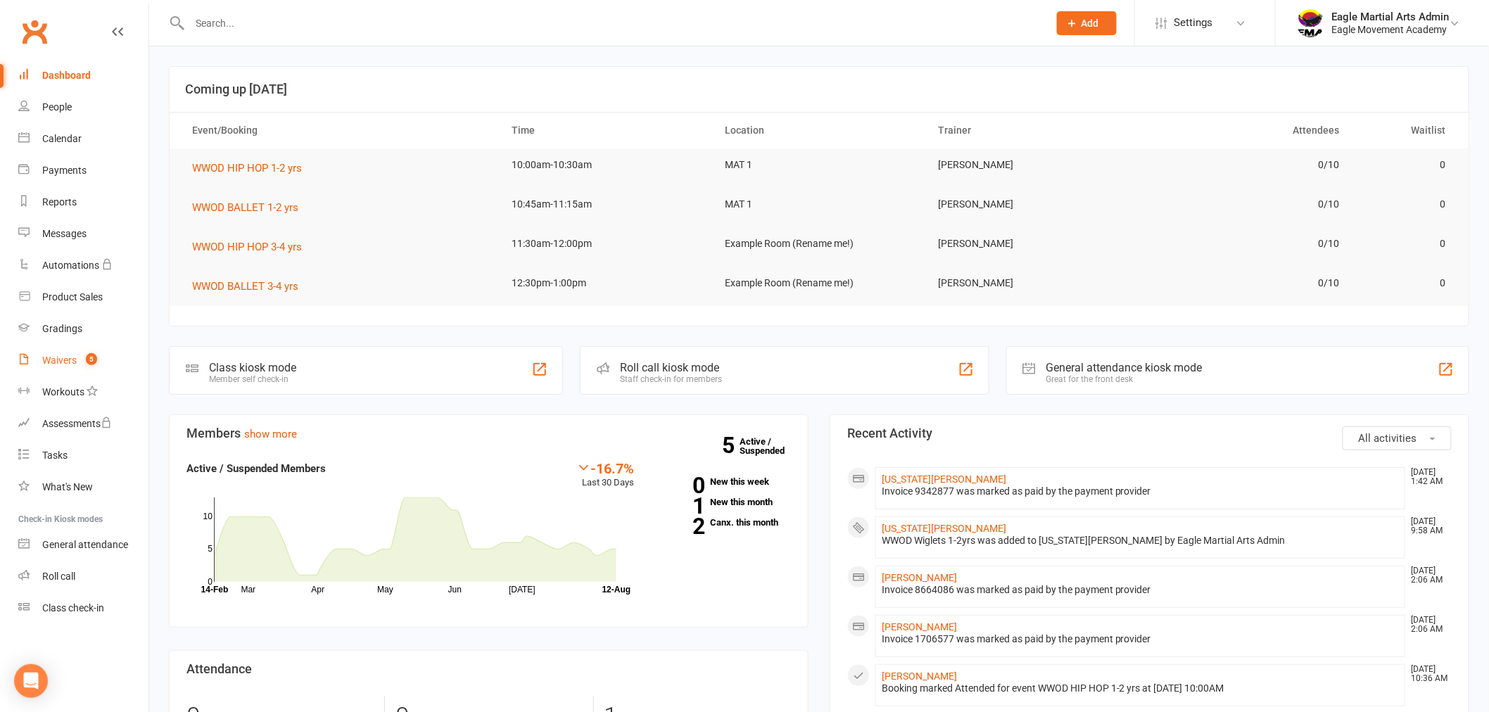
click at [82, 353] on link "Waivers 5" at bounding box center [83, 361] width 130 height 32
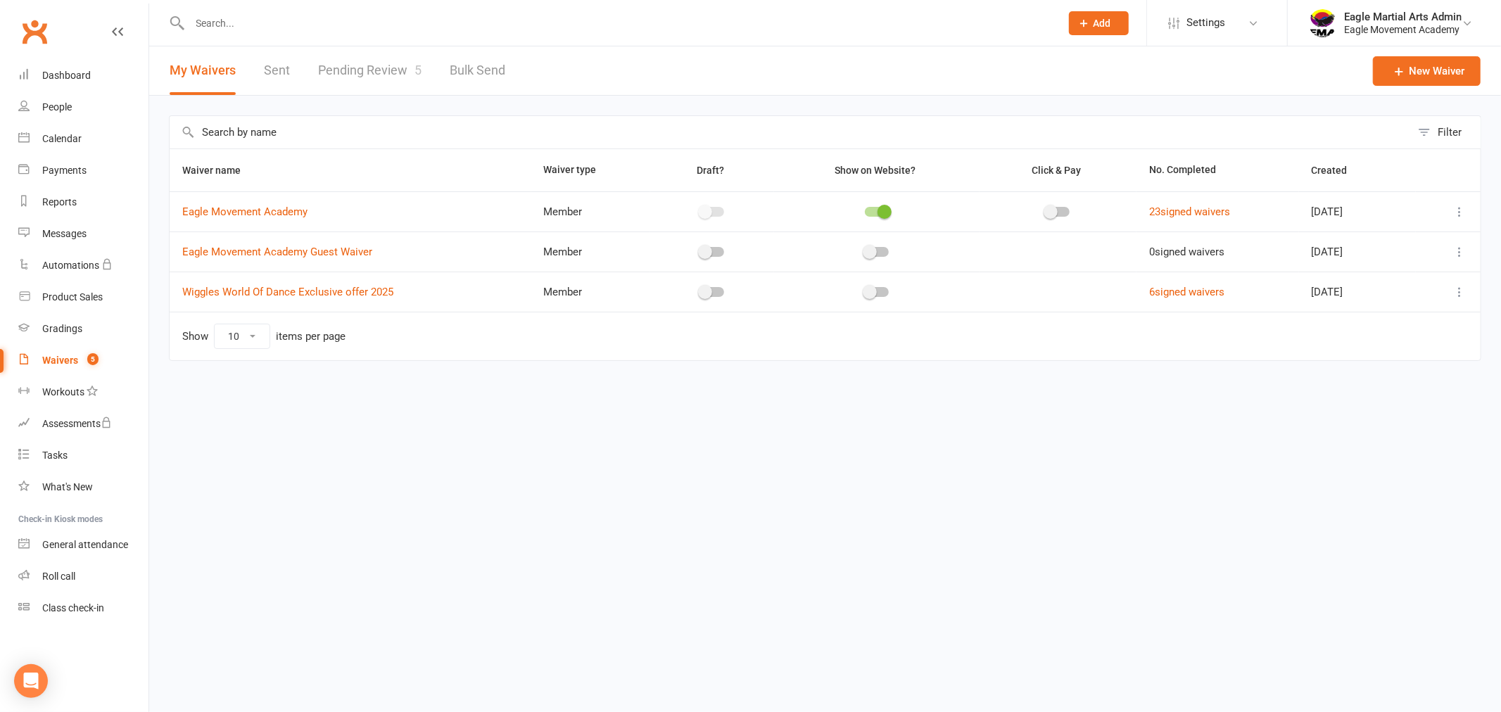
click at [383, 74] on link "Pending Review 5" at bounding box center [369, 70] width 103 height 49
